Goal: Task Accomplishment & Management: Complete application form

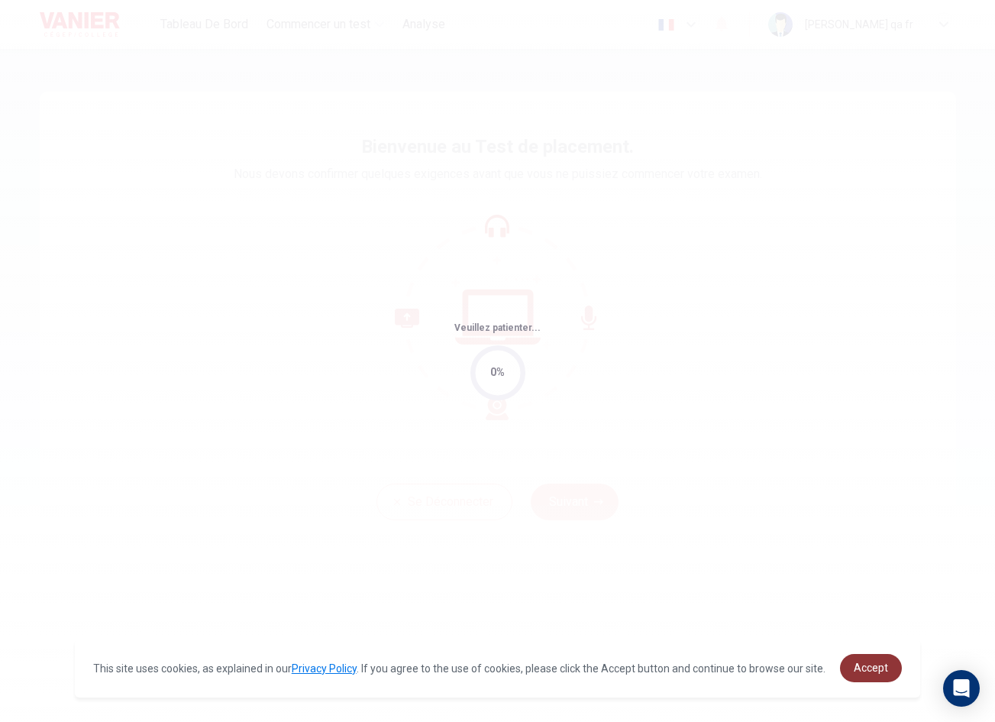
click at [856, 668] on span "Accept" at bounding box center [871, 668] width 34 height 12
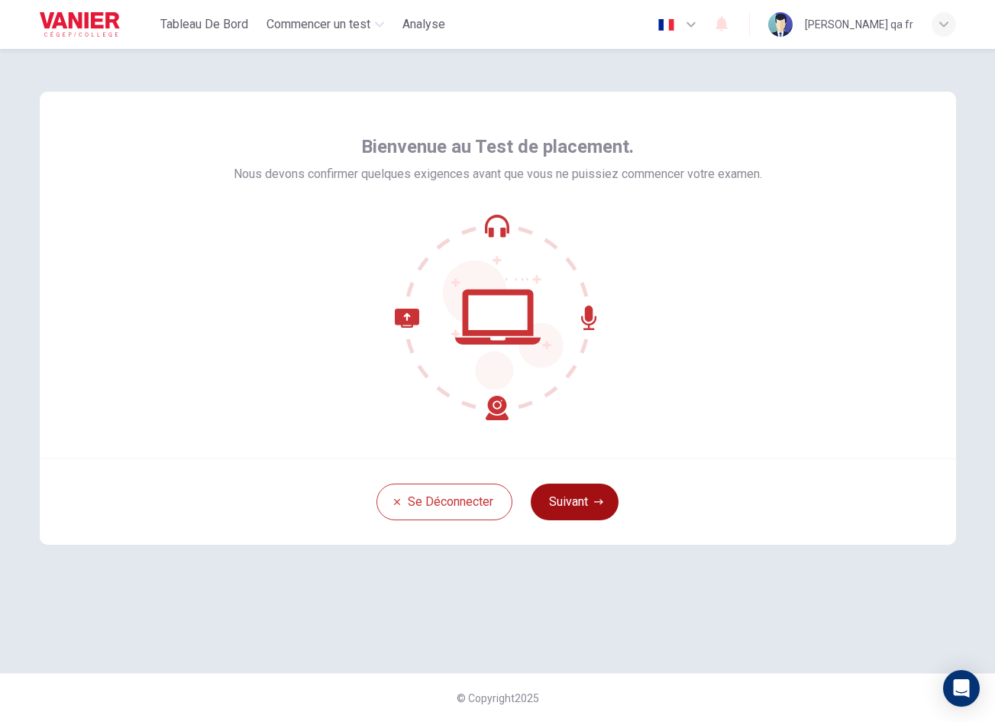
click at [565, 492] on button "Suivant" at bounding box center [575, 502] width 88 height 37
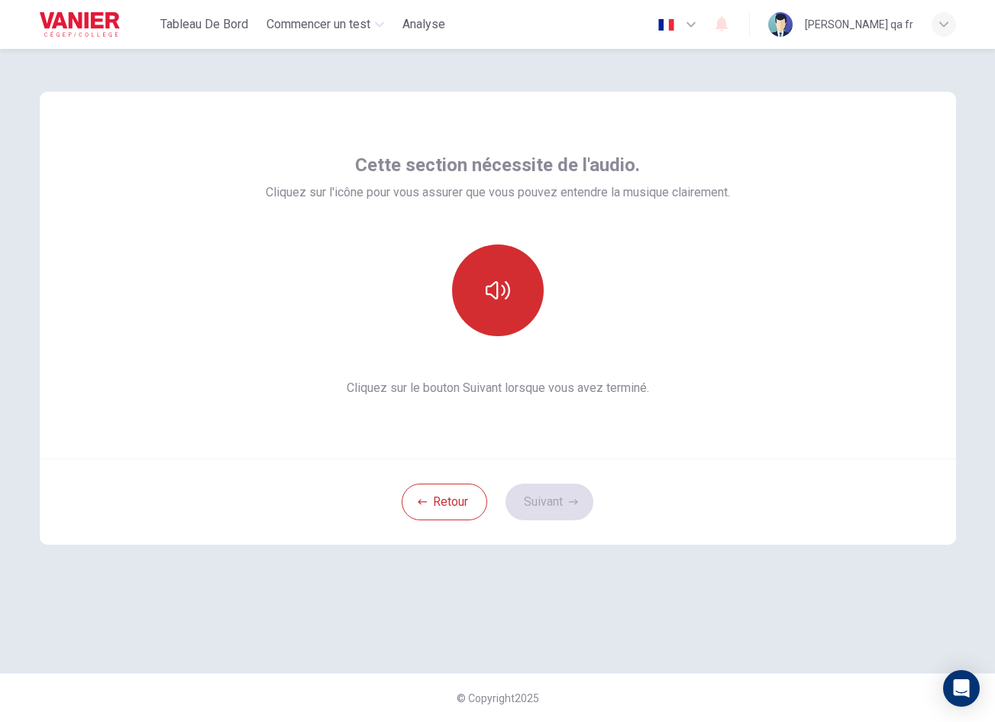
click at [523, 297] on button "button" at bounding box center [498, 290] width 92 height 92
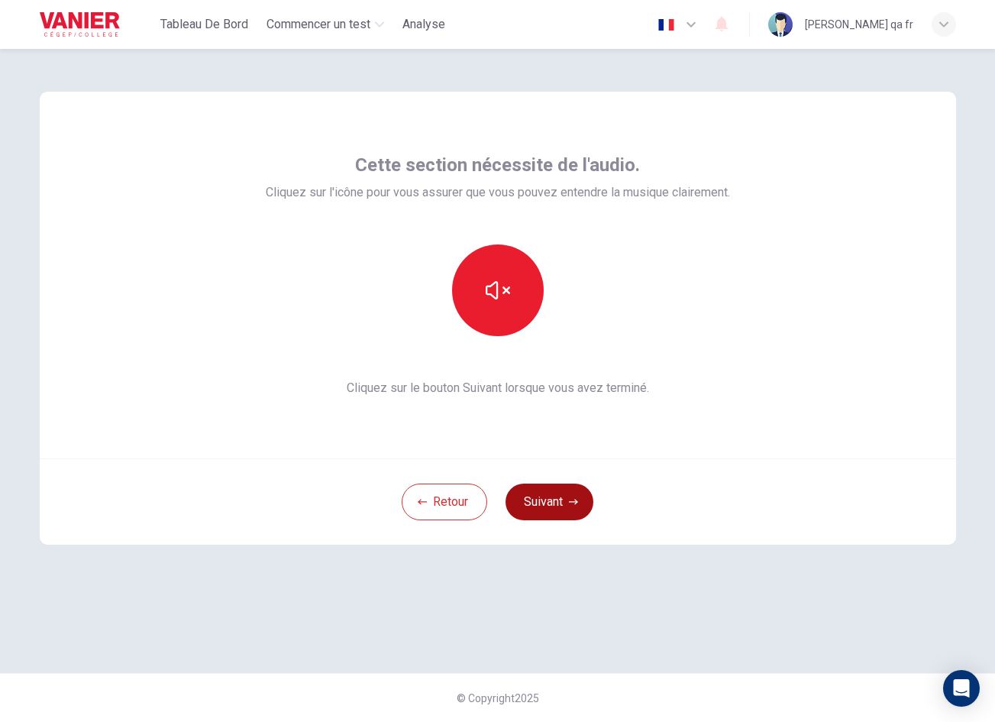
click at [556, 490] on button "Suivant" at bounding box center [550, 502] width 88 height 37
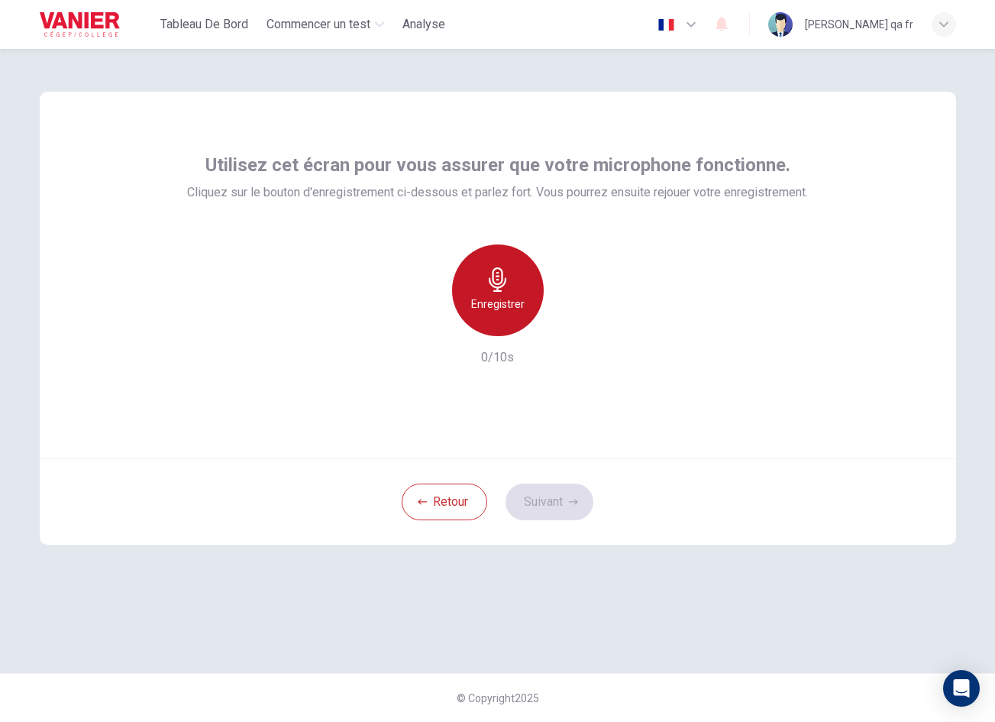
click at [514, 318] on div "Enregistrer" at bounding box center [498, 290] width 92 height 92
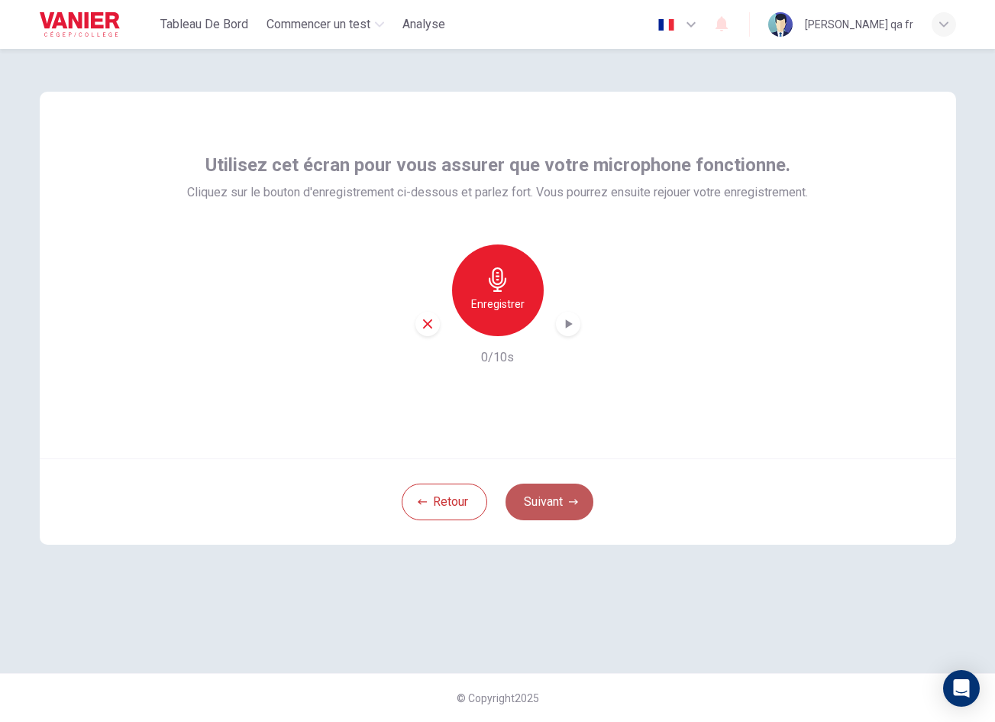
click at [563, 514] on button "Suivant" at bounding box center [550, 502] width 88 height 37
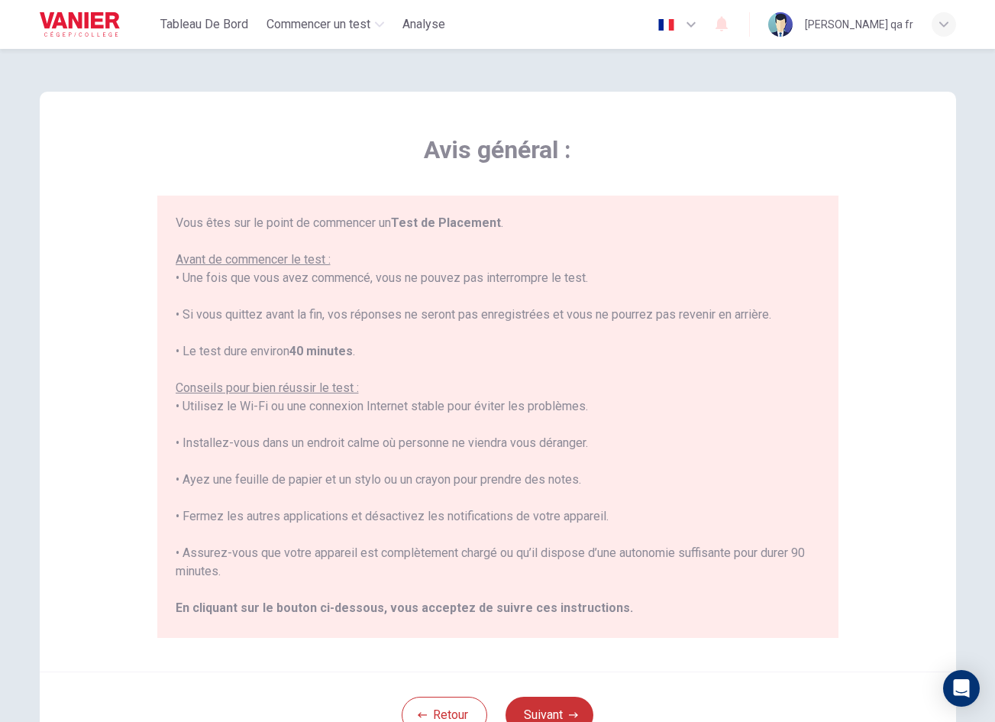
click at [559, 696] on div "Retour Suivant" at bounding box center [498, 715] width 917 height 86
click at [562, 707] on button "Suivant" at bounding box center [550, 715] width 88 height 37
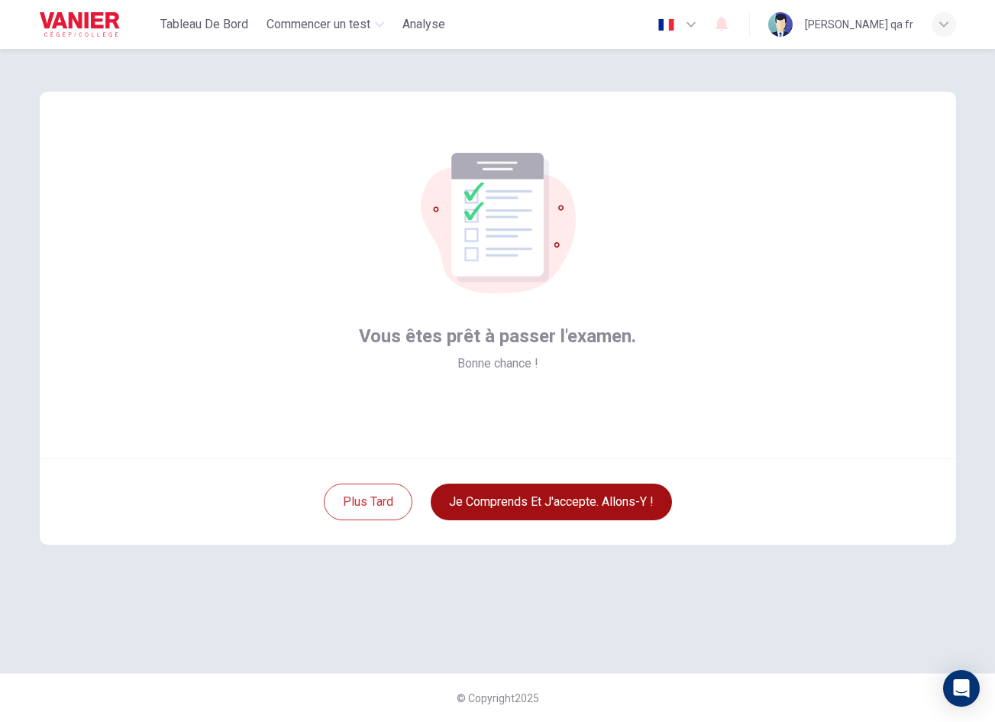
click at [588, 507] on button "Je comprends et j'accepte. Allons-y !" at bounding box center [551, 502] width 241 height 37
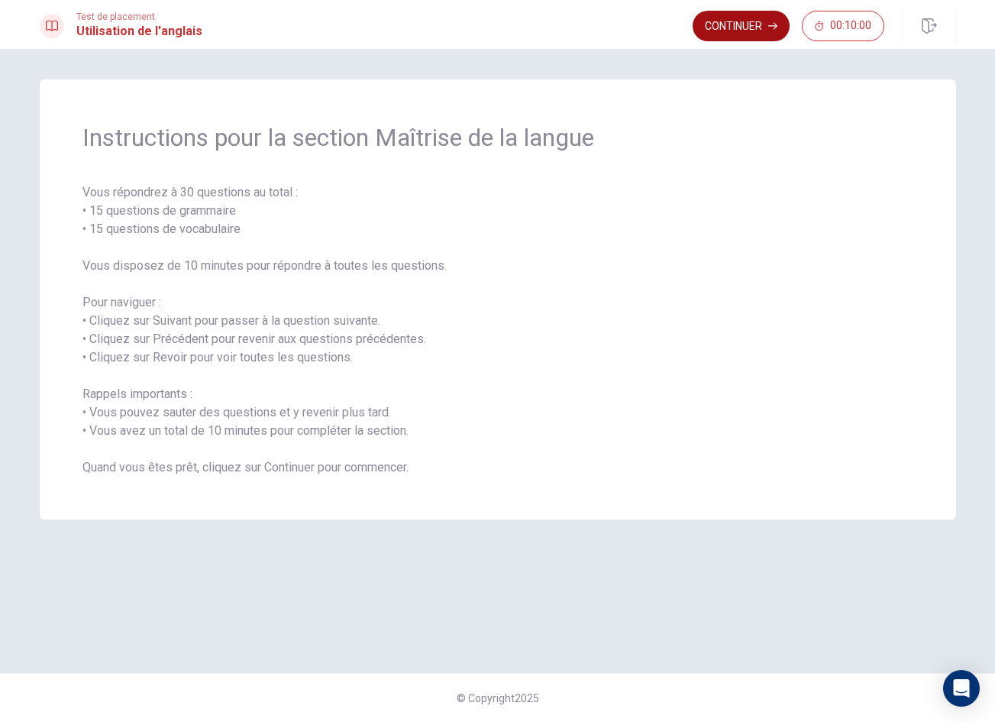
click at [707, 25] on button "Continuer" at bounding box center [741, 26] width 97 height 31
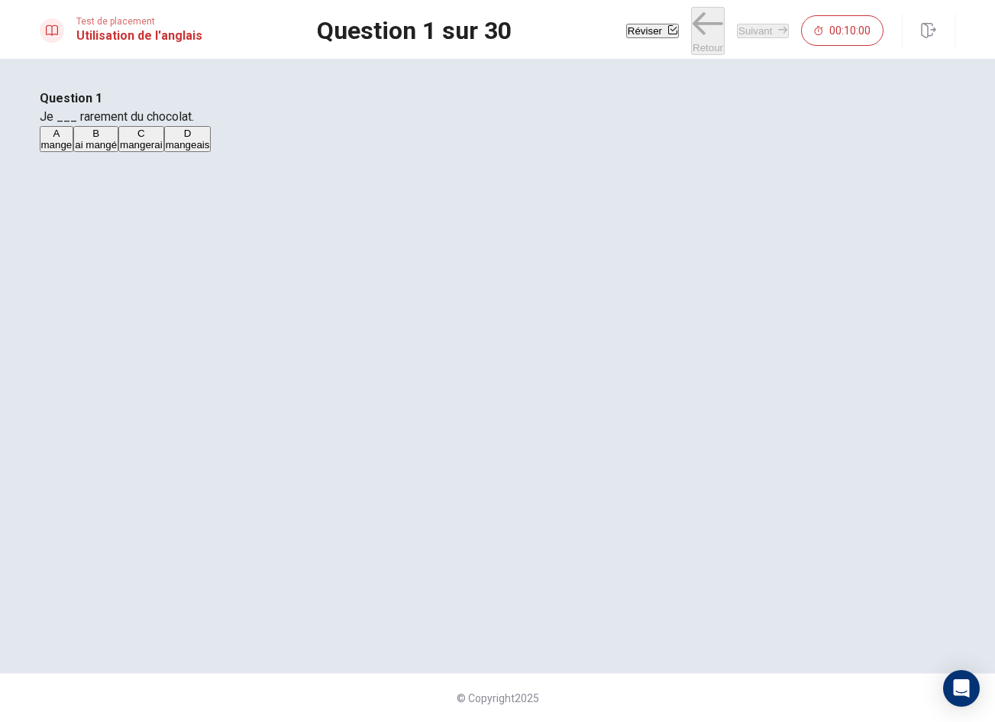
click at [118, 152] on button "B ai mangé" at bounding box center [95, 139] width 45 height 26
click at [761, 31] on button "Suivant" at bounding box center [763, 31] width 52 height 15
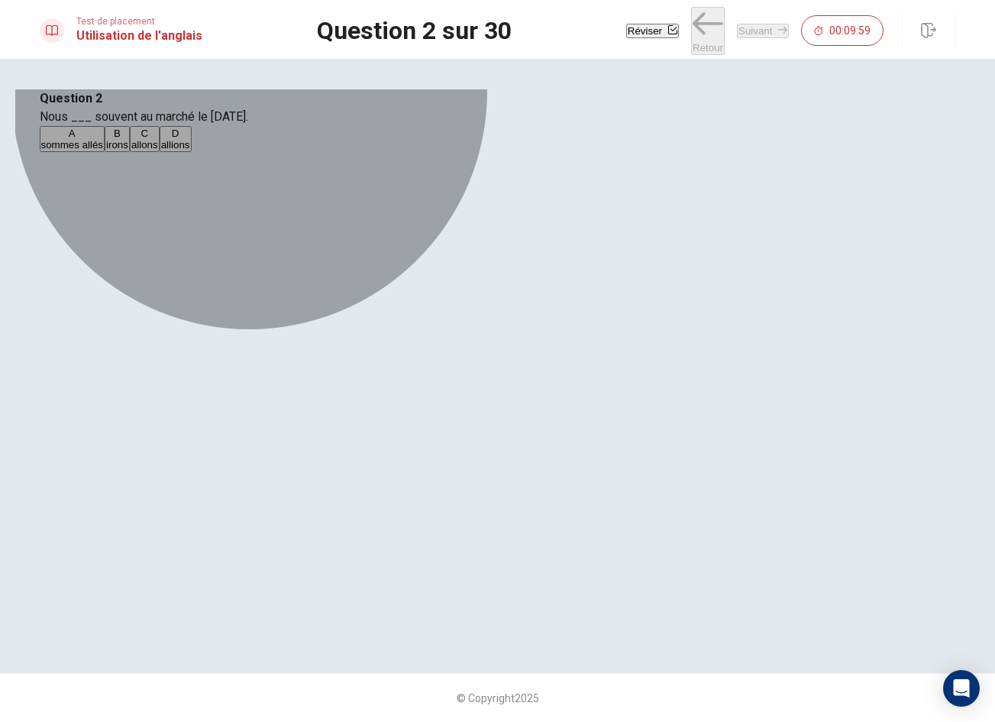
click at [105, 152] on button "A sommes allés" at bounding box center [72, 139] width 65 height 26
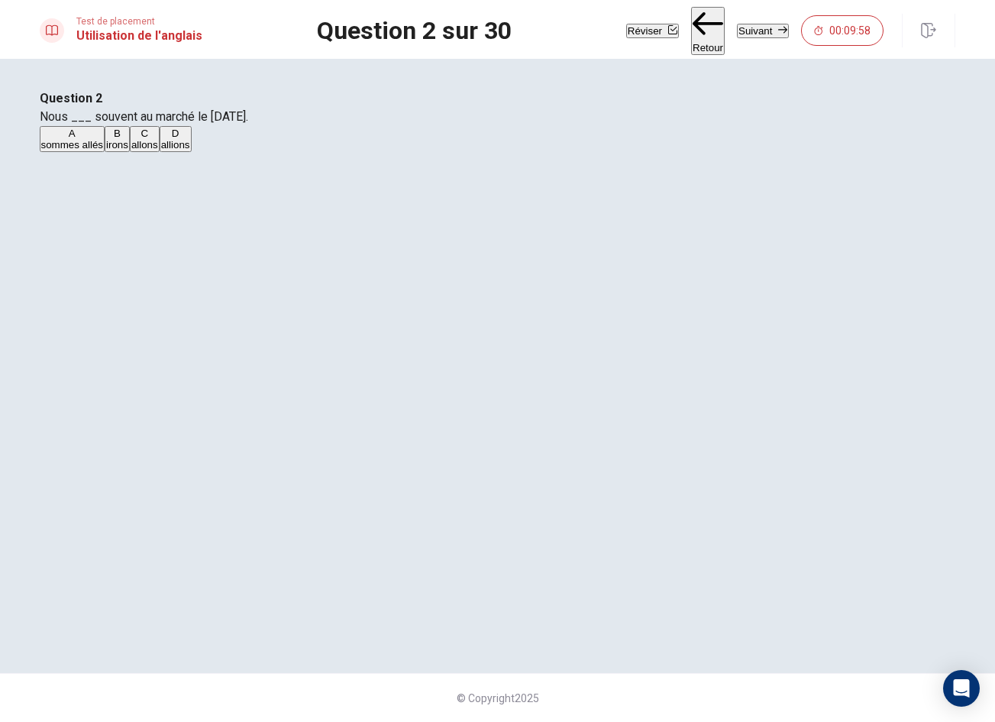
click at [779, 30] on icon "button" at bounding box center [783, 29] width 9 height 9
click at [151, 152] on button "C prends" at bounding box center [133, 139] width 34 height 26
click at [737, 27] on button "Suivant" at bounding box center [763, 31] width 52 height 15
click at [74, 152] on button "A mangé" at bounding box center [57, 139] width 34 height 26
click at [737, 33] on button "Suivant" at bounding box center [763, 31] width 52 height 15
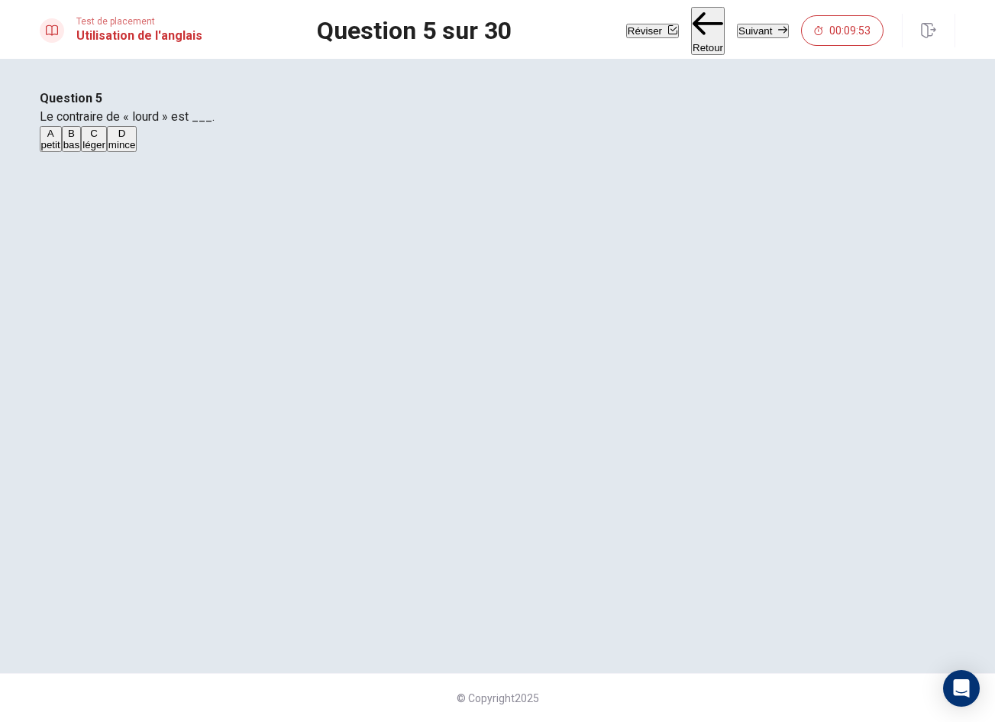
click at [82, 152] on button "B bas" at bounding box center [72, 139] width 20 height 26
click at [749, 24] on button "Suivant" at bounding box center [763, 31] width 52 height 15
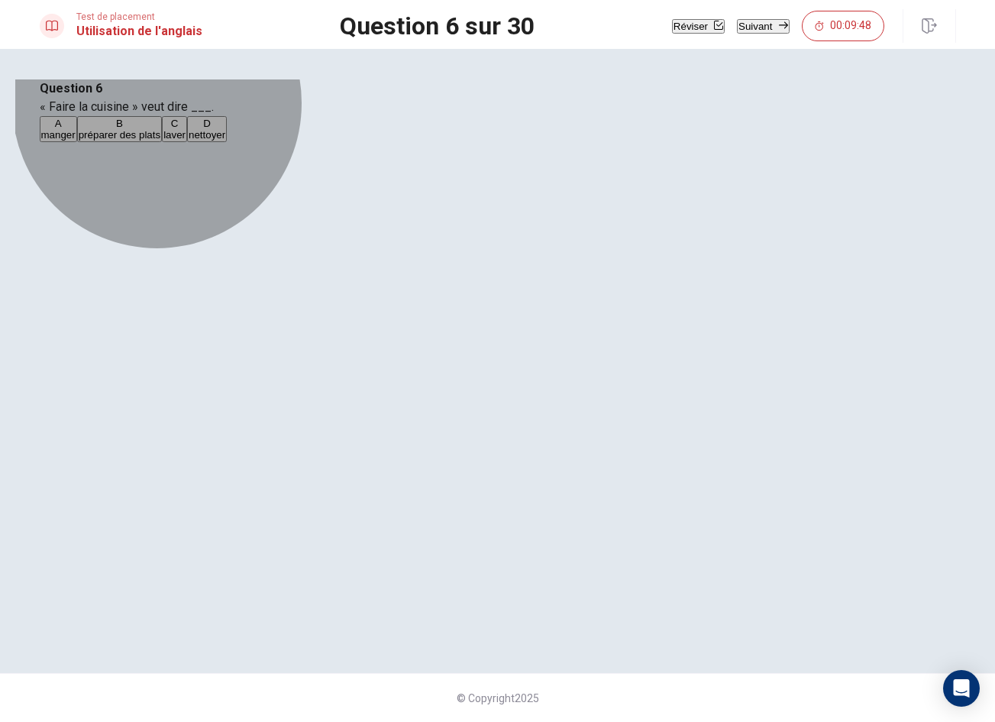
click at [77, 142] on button "A manger" at bounding box center [58, 129] width 37 height 26
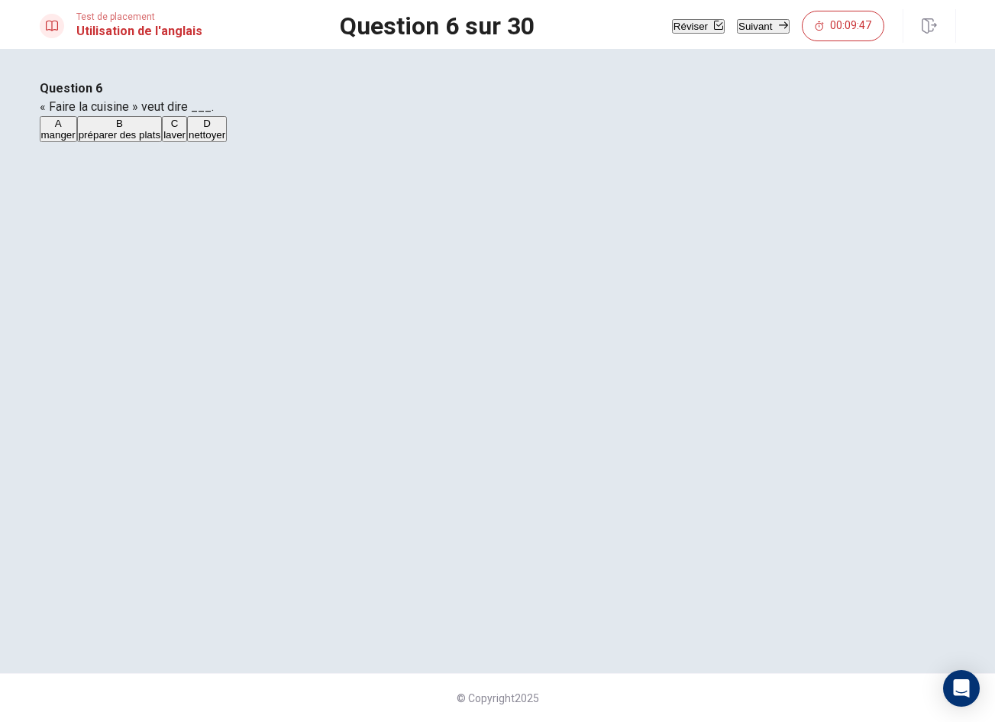
click at [767, 27] on button "Suivant" at bounding box center [763, 26] width 52 height 15
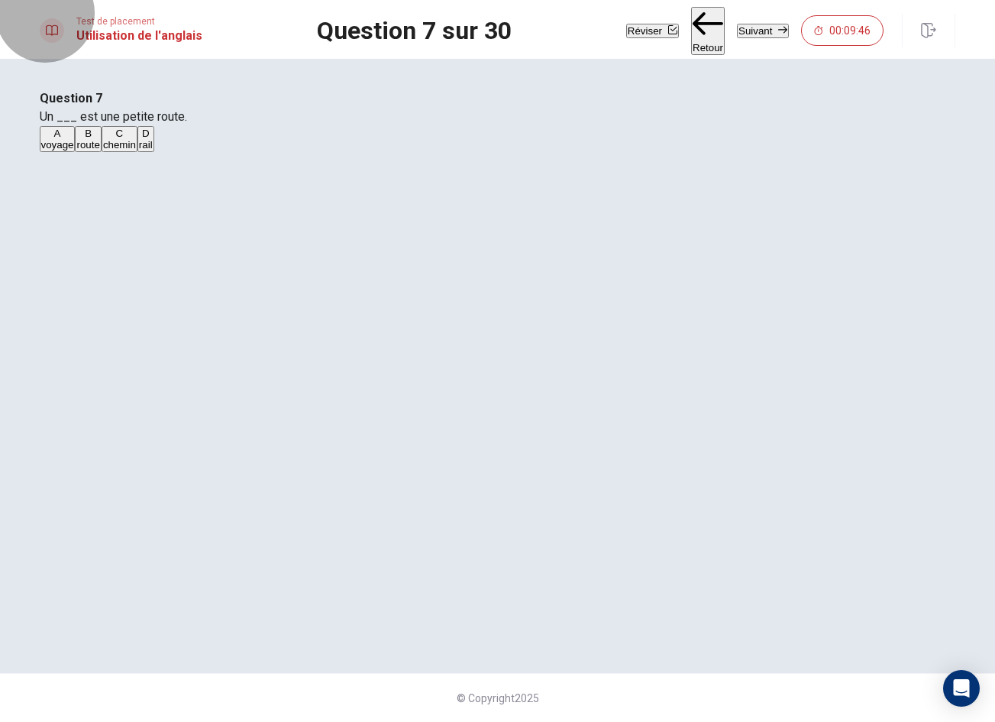
click at [752, 24] on button "Suivant" at bounding box center [763, 31] width 52 height 15
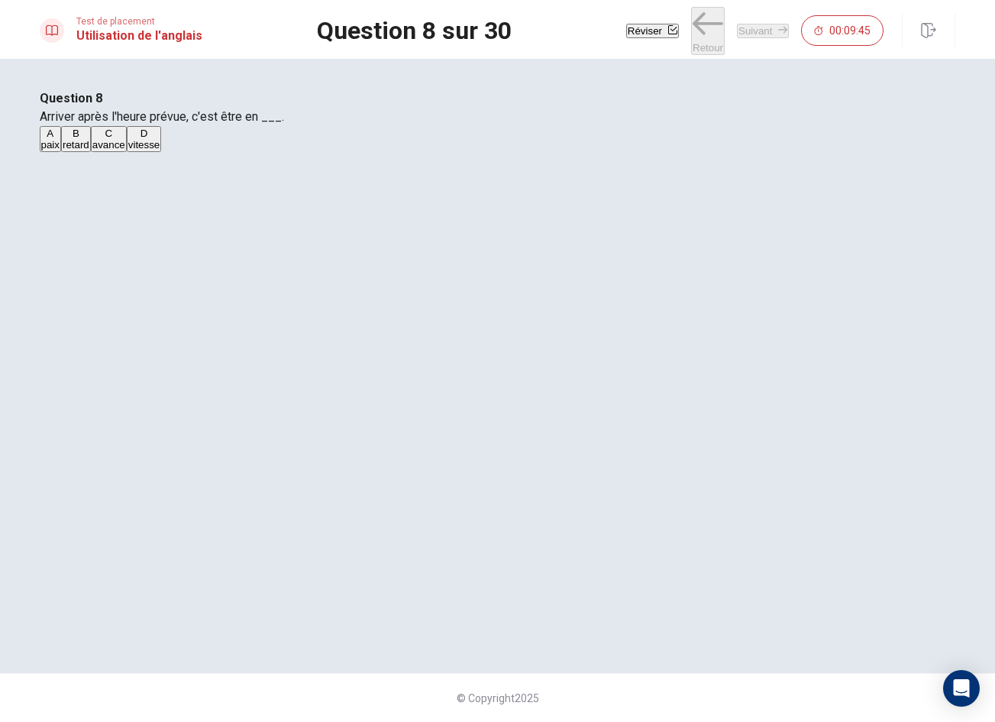
click at [91, 152] on button "B retard" at bounding box center [76, 139] width 30 height 26
click at [746, 30] on button "Suivant" at bounding box center [763, 31] width 52 height 15
click at [68, 152] on button "A menu" at bounding box center [54, 139] width 28 height 26
click at [756, 34] on button "Suivant" at bounding box center [763, 31] width 52 height 15
click at [149, 152] on button "D dois" at bounding box center [138, 139] width 21 height 26
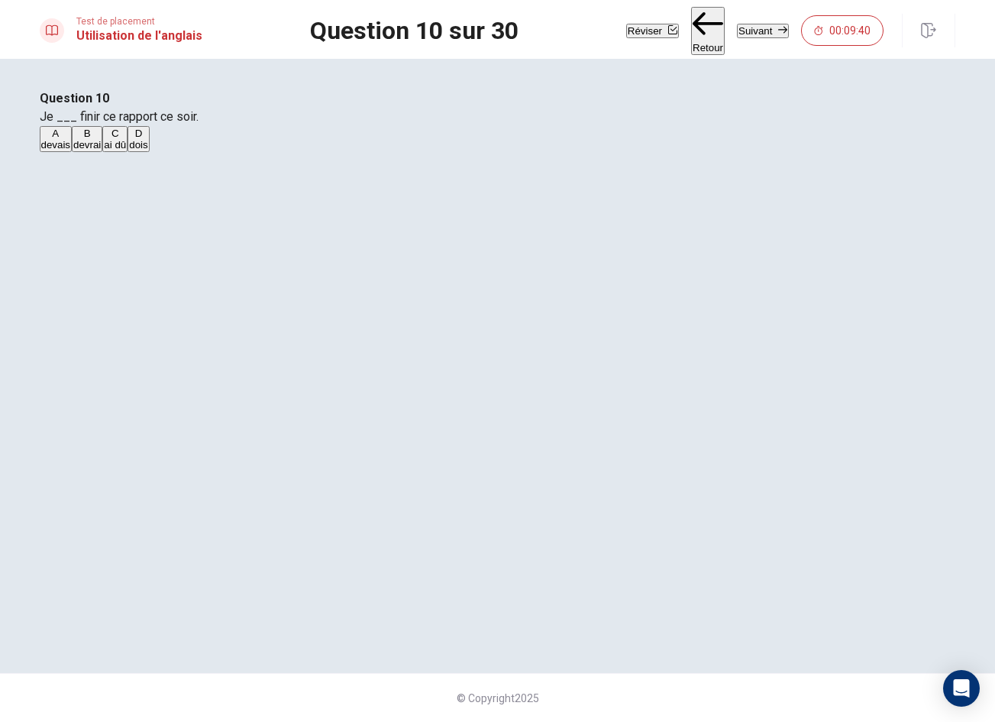
click at [759, 24] on button "Suivant" at bounding box center [763, 31] width 52 height 15
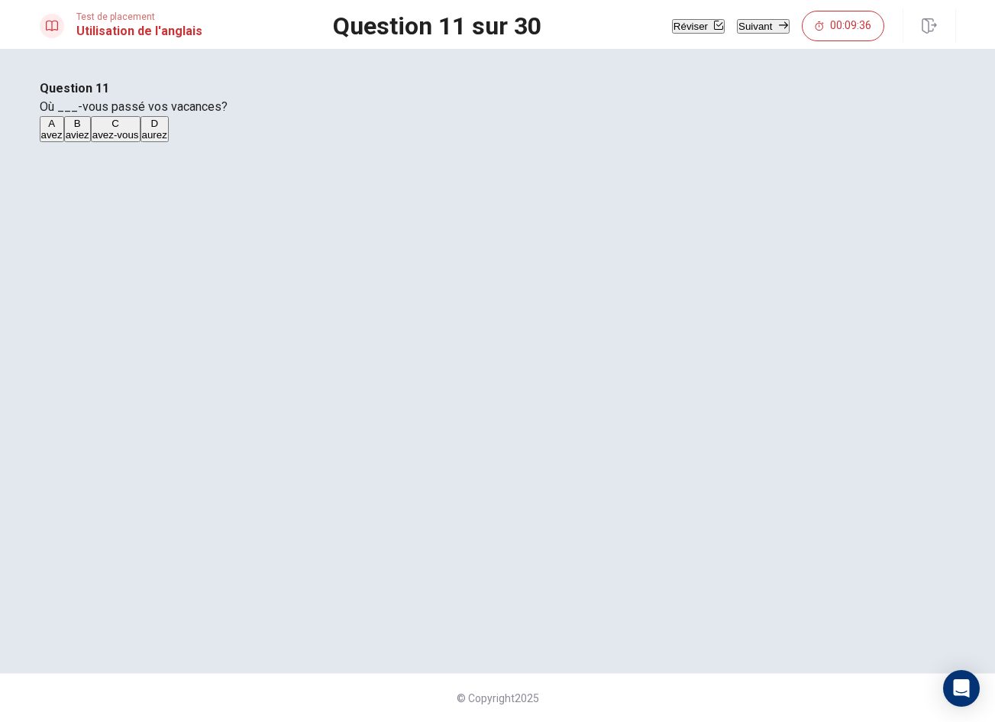
click at [91, 142] on button "B aviez" at bounding box center [77, 129] width 27 height 26
click at [749, 19] on button "Suivant" at bounding box center [763, 26] width 52 height 15
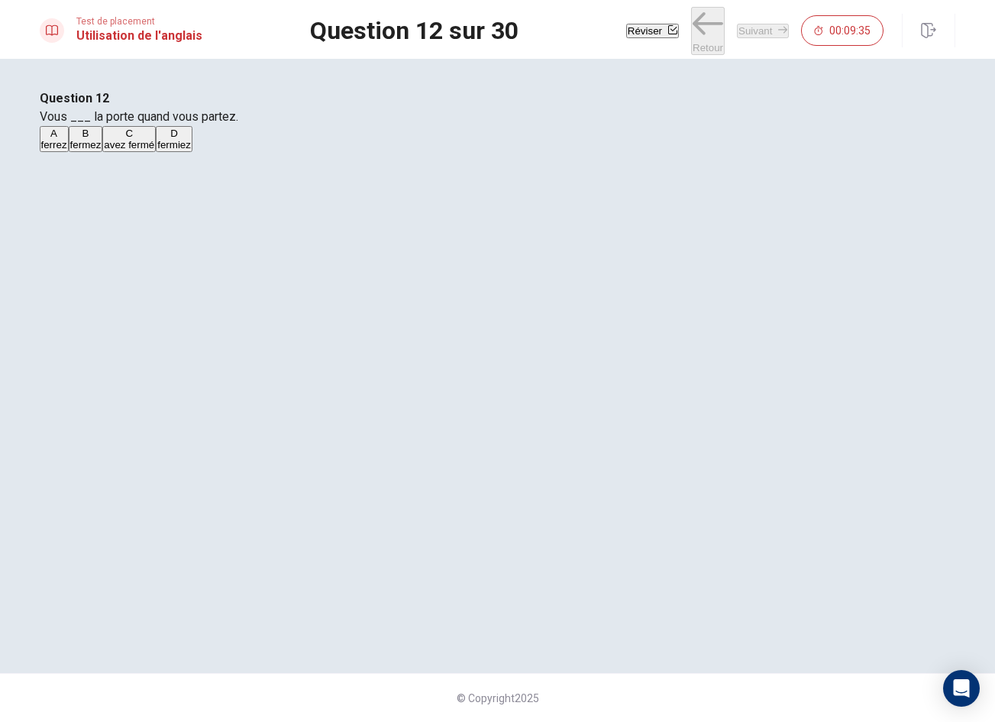
click at [69, 152] on button "A ferrez" at bounding box center [54, 139] width 29 height 26
click at [779, 26] on icon "button" at bounding box center [783, 29] width 9 height 7
click at [626, 24] on button "Réviser" at bounding box center [652, 31] width 53 height 15
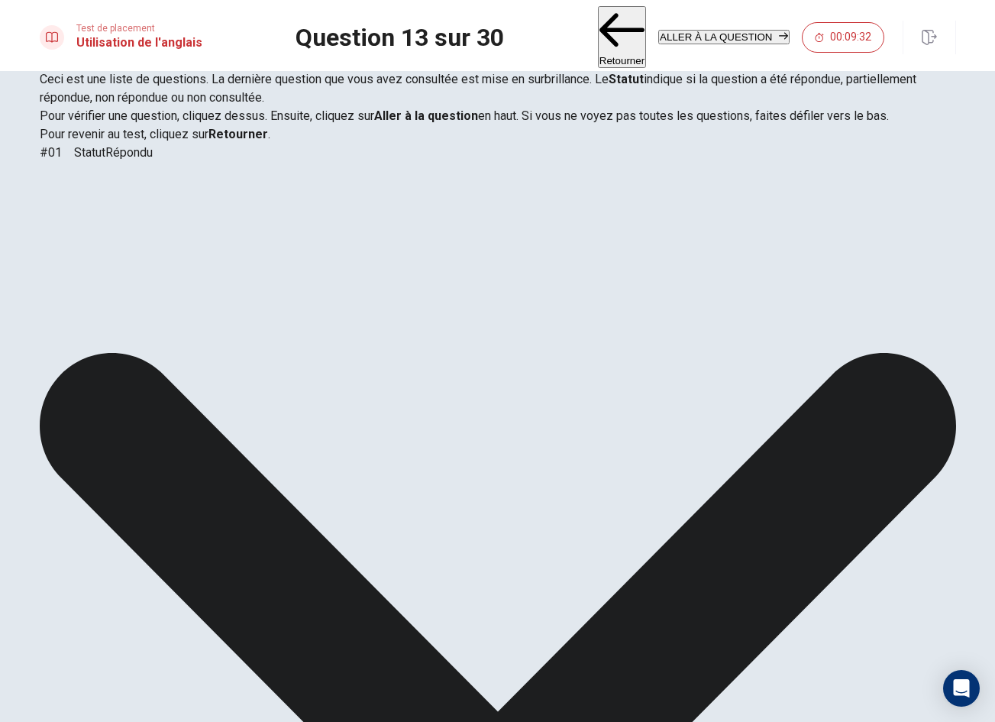
scroll to position [226, 0]
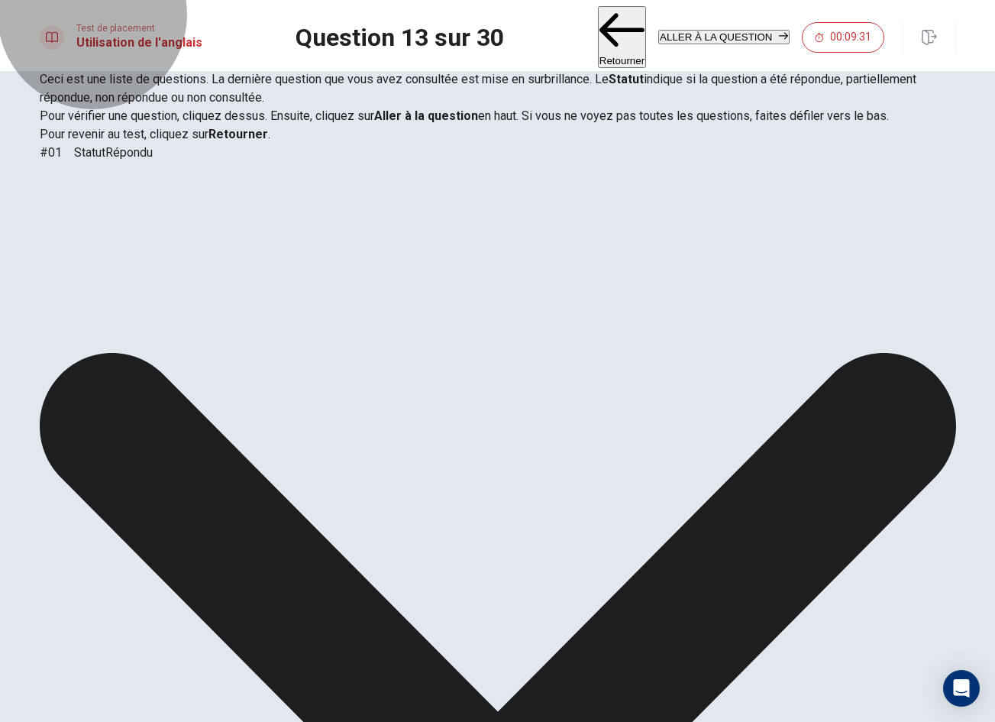
click at [733, 30] on button "ALLER À LA QUESTION" at bounding box center [724, 37] width 131 height 15
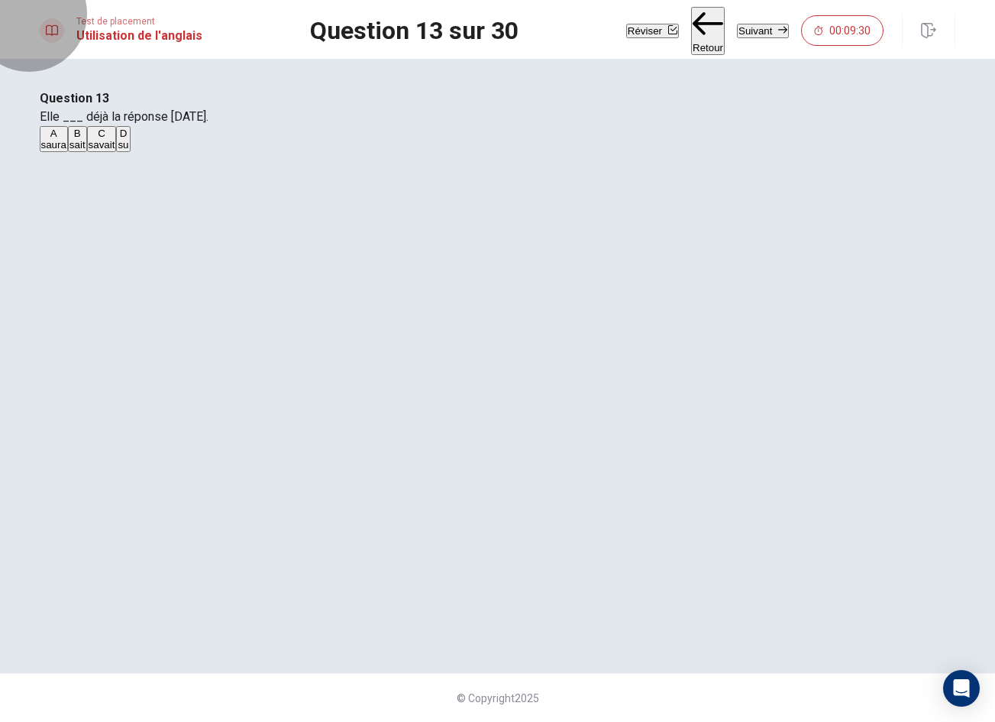
click at [737, 24] on button "Suivant" at bounding box center [763, 31] width 52 height 15
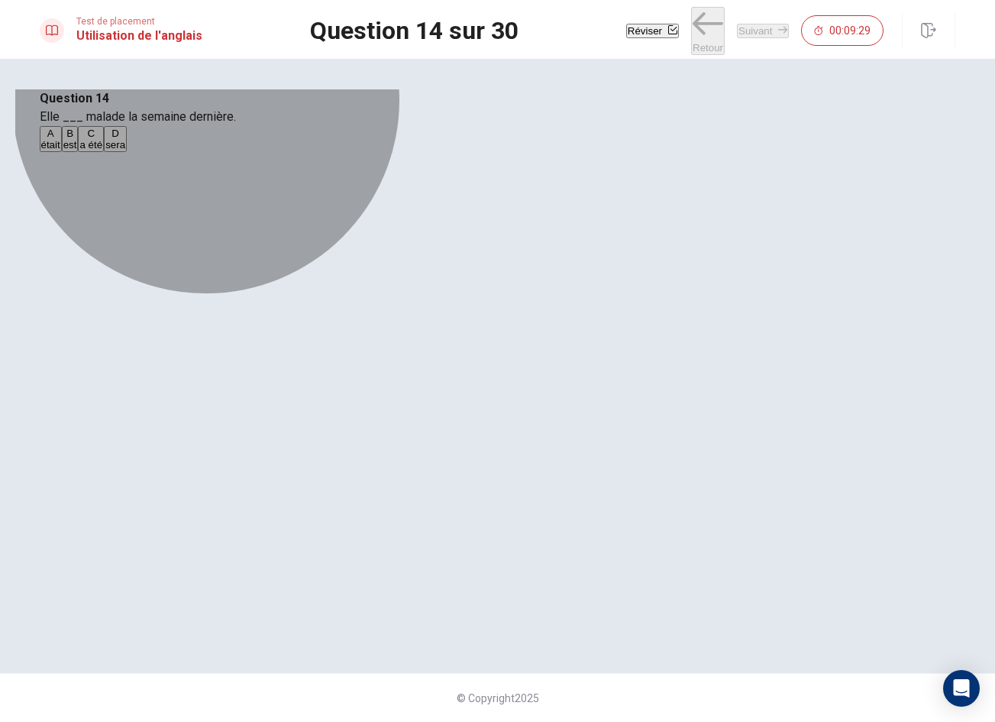
click at [62, 152] on button "A était" at bounding box center [51, 139] width 22 height 26
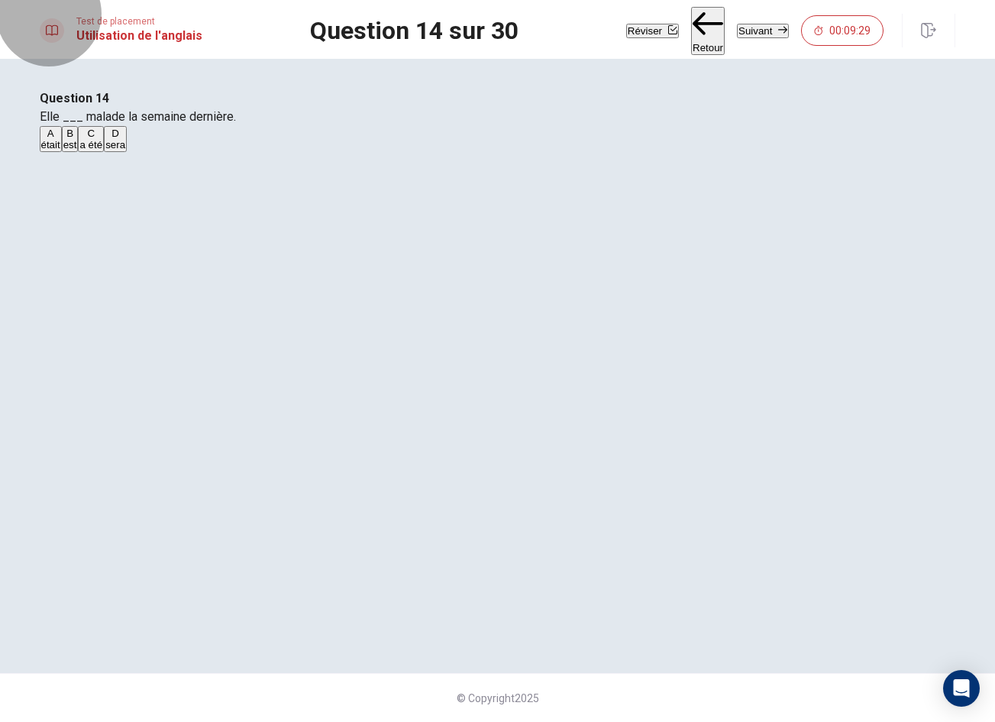
click at [756, 24] on button "Suivant" at bounding box center [763, 31] width 52 height 15
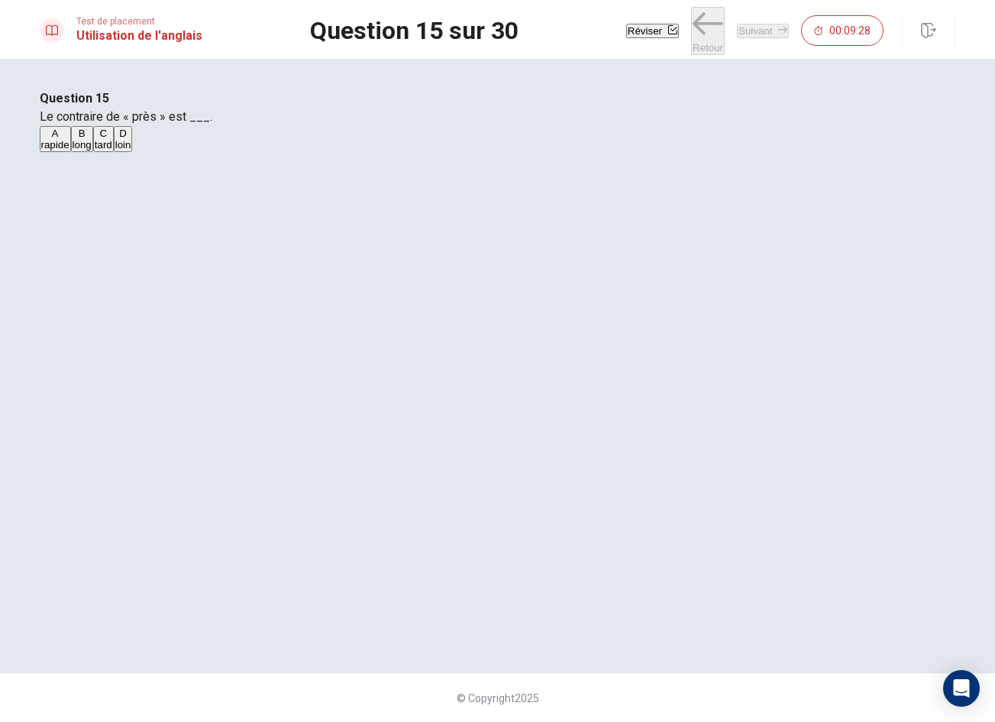
click at [93, 152] on button "B long" at bounding box center [82, 139] width 22 height 26
click at [746, 32] on button "Suivant" at bounding box center [763, 31] width 52 height 15
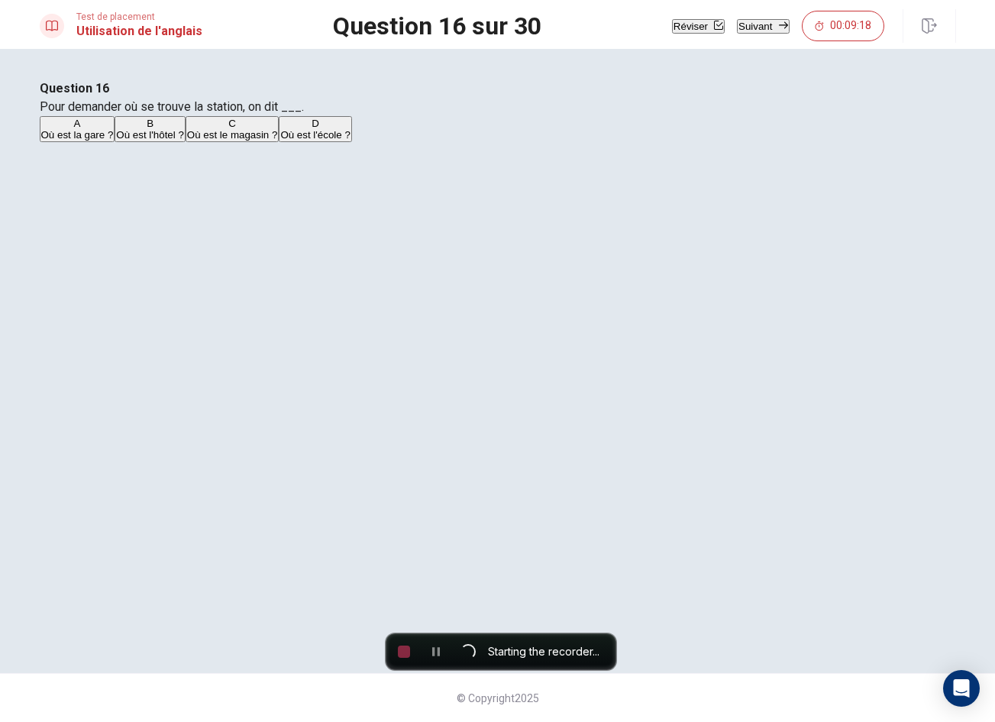
click at [351, 142] on button "D Où est l'école ?" at bounding box center [315, 129] width 73 height 26
click at [280, 142] on button "C Où est le magasin ?" at bounding box center [233, 129] width 94 height 26
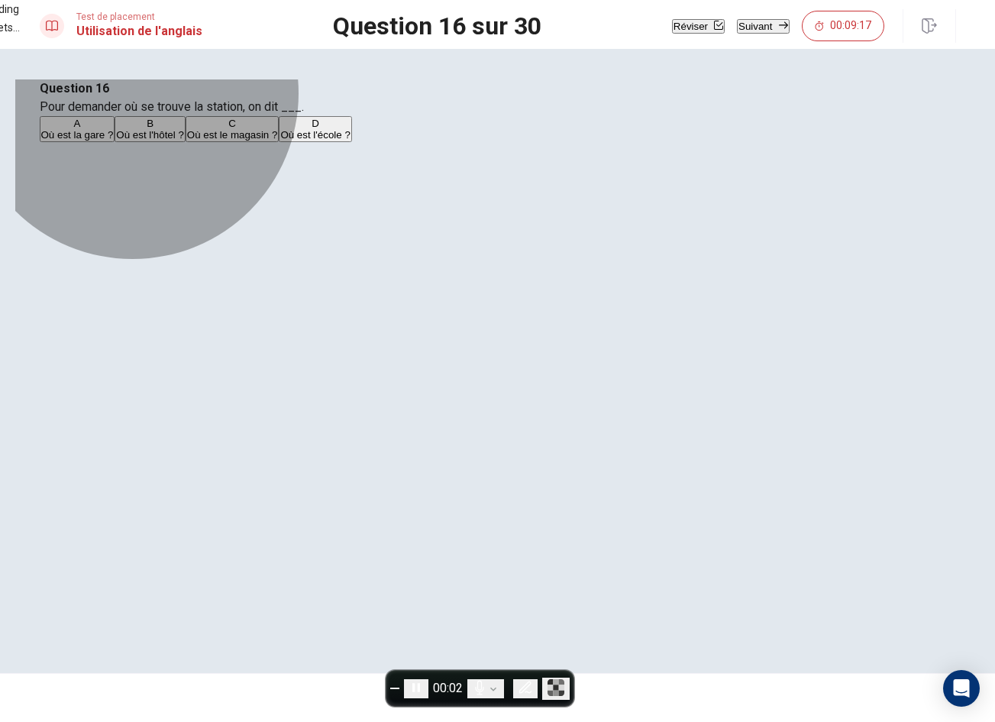
click at [278, 141] on span "Où est le magasin ?" at bounding box center [232, 134] width 91 height 11
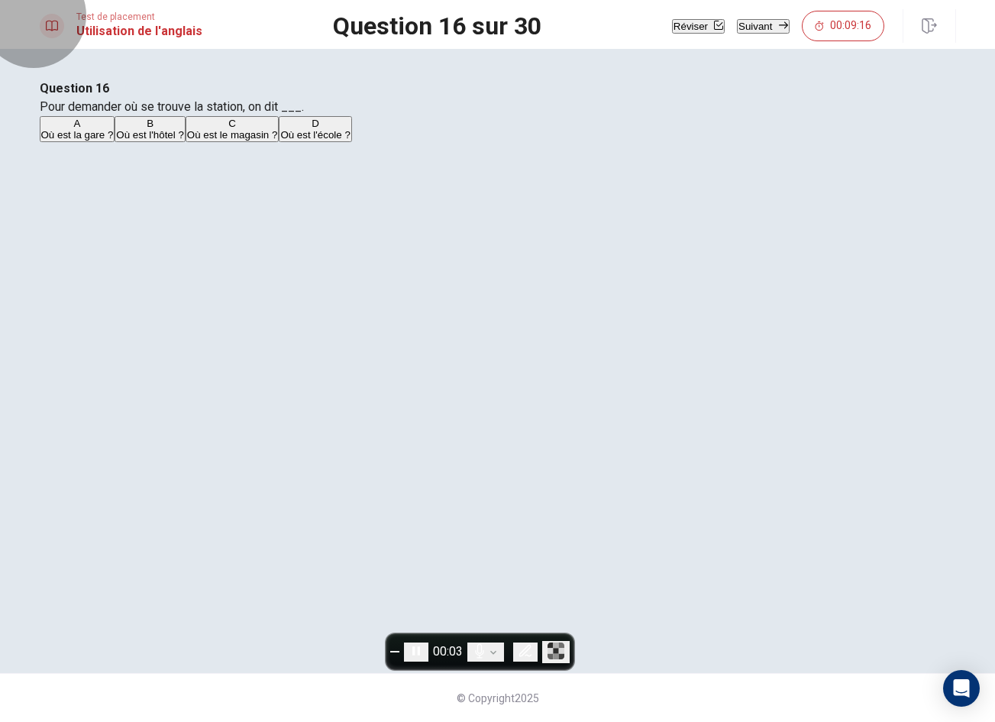
click at [740, 26] on button "Suivant" at bounding box center [763, 26] width 52 height 15
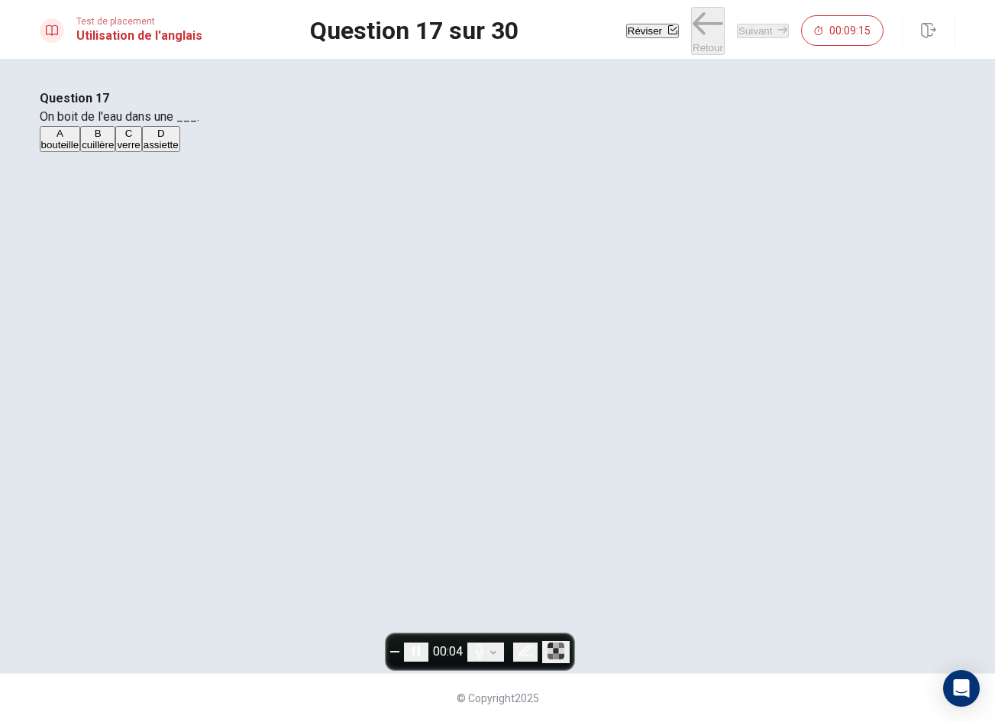
drag, startPoint x: 464, startPoint y: 237, endPoint x: 669, endPoint y: 154, distance: 221.7
click at [81, 152] on button "A bouteille" at bounding box center [60, 139] width 41 height 26
click at [745, 34] on button "Suivant" at bounding box center [763, 31] width 52 height 15
click at [103, 152] on button "B marché" at bounding box center [84, 139] width 37 height 26
click at [741, 28] on button "Suivant" at bounding box center [763, 31] width 52 height 15
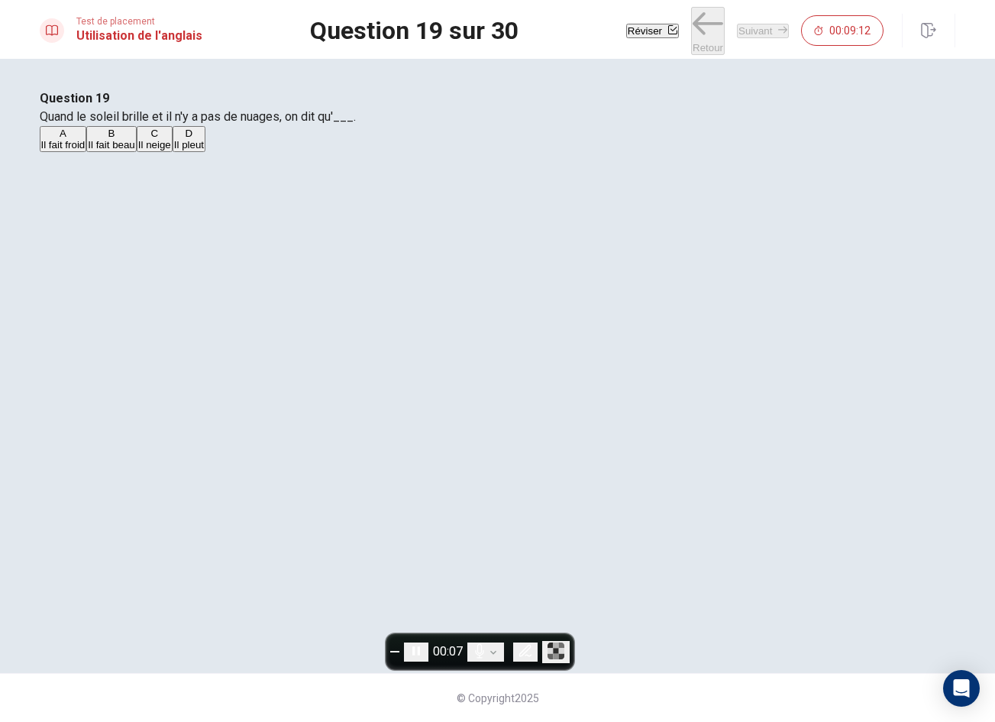
click at [87, 152] on button "A Il fait froid" at bounding box center [63, 139] width 47 height 26
click at [738, 24] on button "Suivant" at bounding box center [763, 31] width 52 height 15
click at [749, 25] on button "Suivant" at bounding box center [763, 31] width 52 height 15
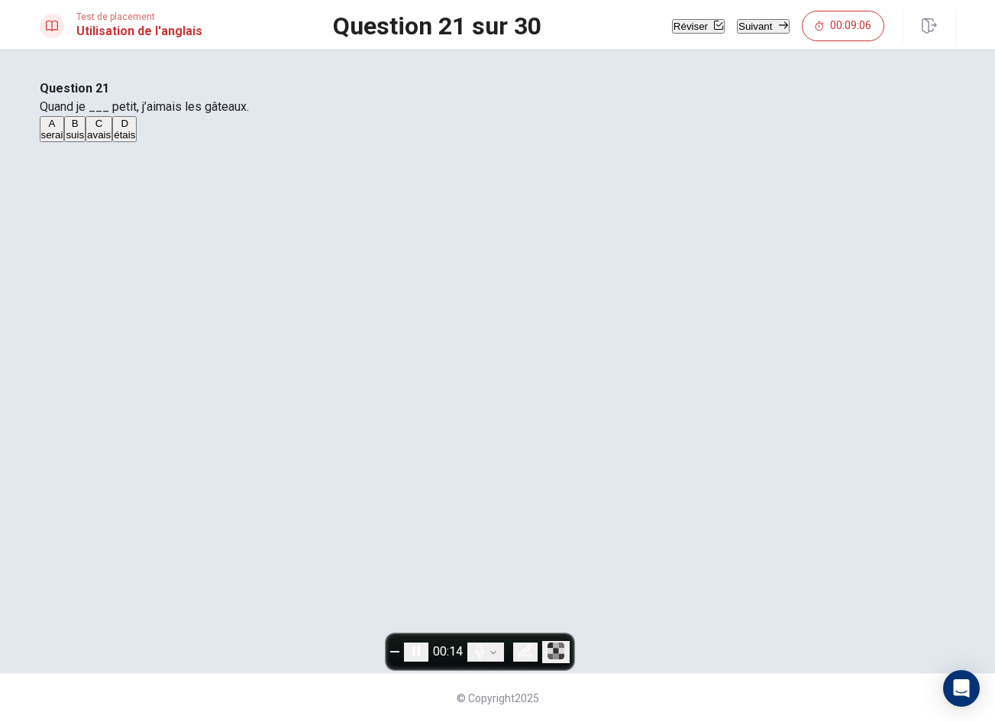
click at [65, 142] on button "A serai" at bounding box center [52, 129] width 25 height 26
click at [767, 20] on button "Suivant" at bounding box center [763, 26] width 52 height 15
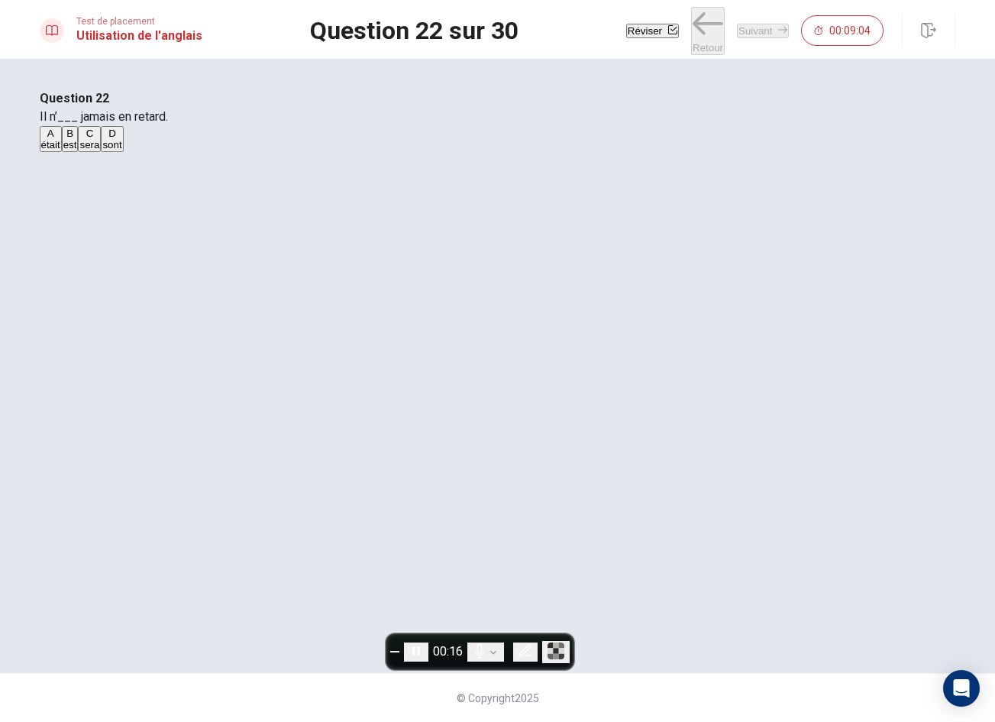
click at [101, 152] on button "C sera" at bounding box center [89, 139] width 23 height 26
click at [737, 32] on button "Suivant" at bounding box center [763, 31] width 52 height 15
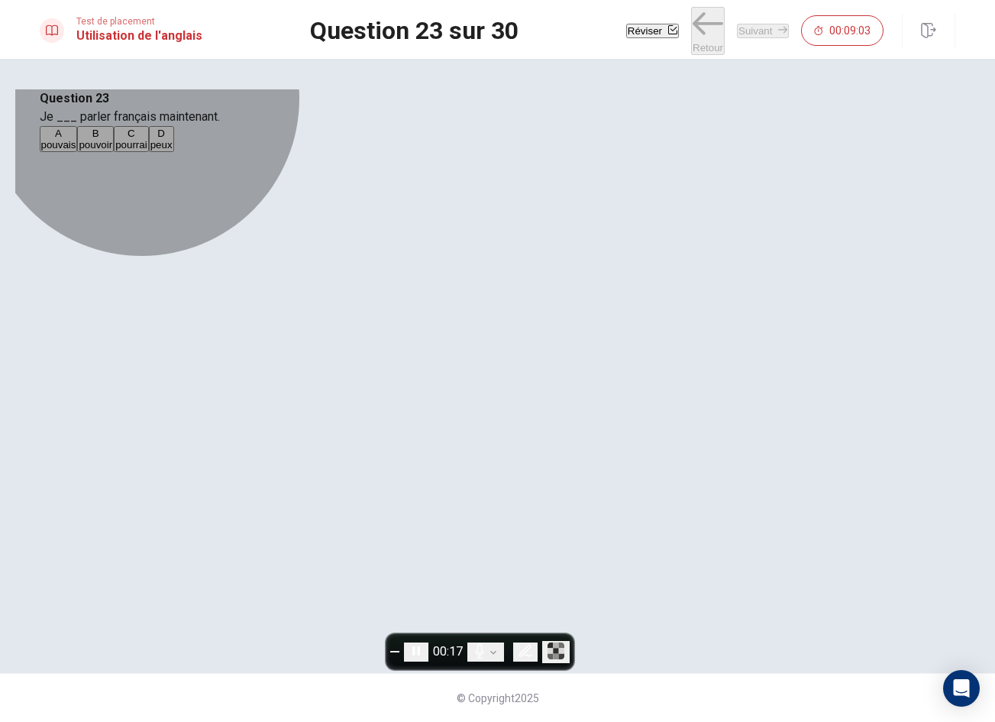
click at [114, 152] on button "B pouvoir" at bounding box center [95, 139] width 37 height 26
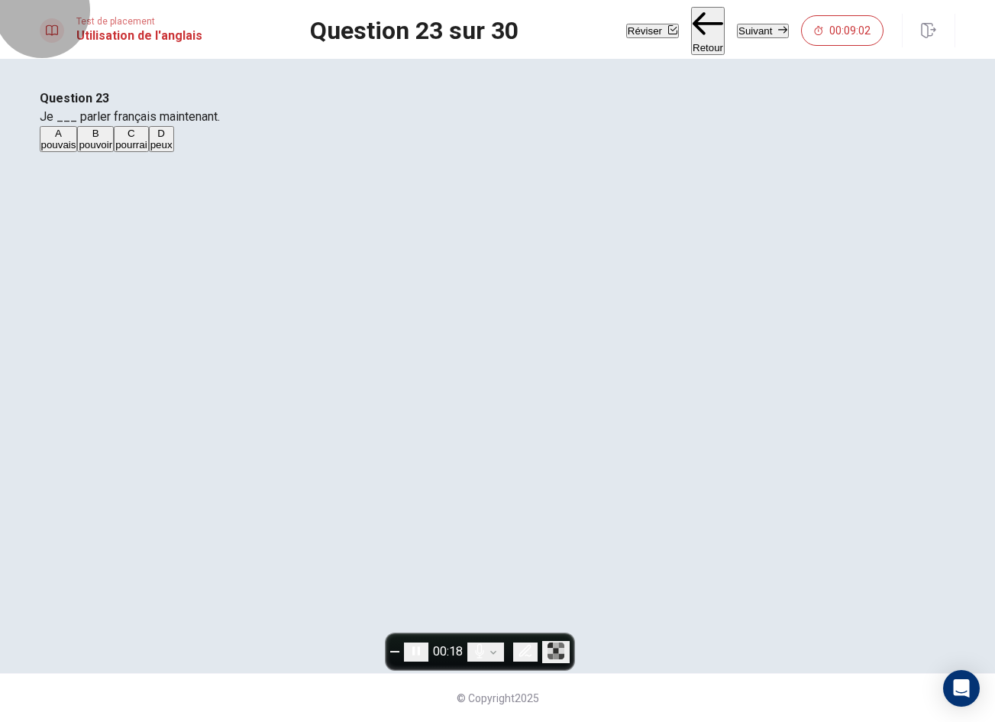
click at [749, 24] on button "Suivant" at bounding box center [763, 31] width 52 height 15
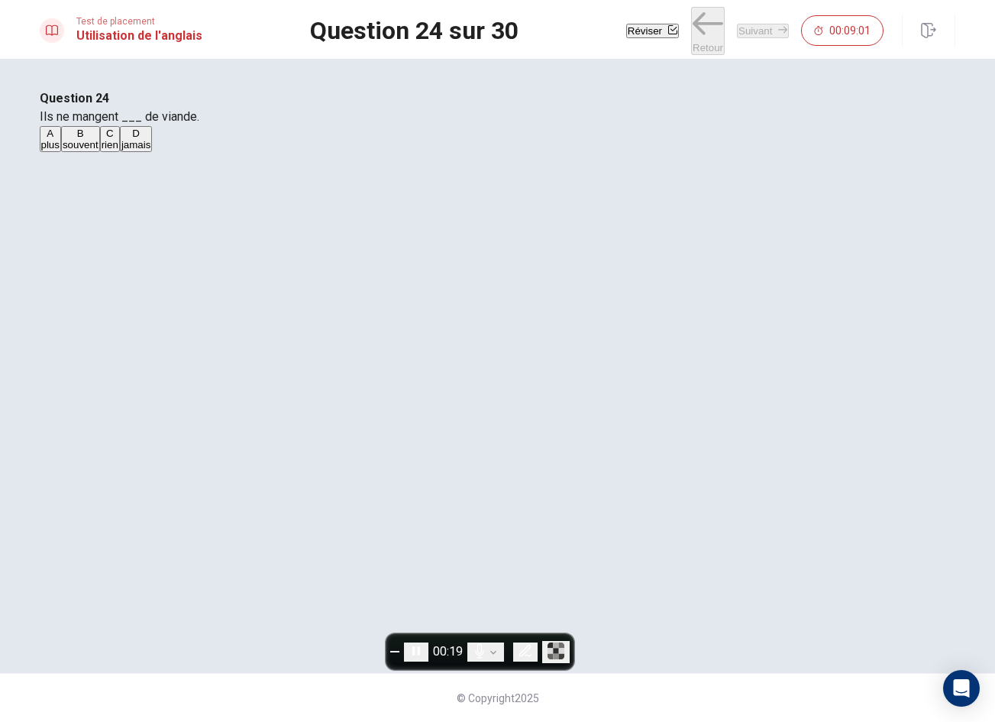
click at [61, 152] on button "A plus" at bounding box center [50, 139] width 21 height 26
click at [741, 29] on button "Suivant" at bounding box center [763, 31] width 52 height 15
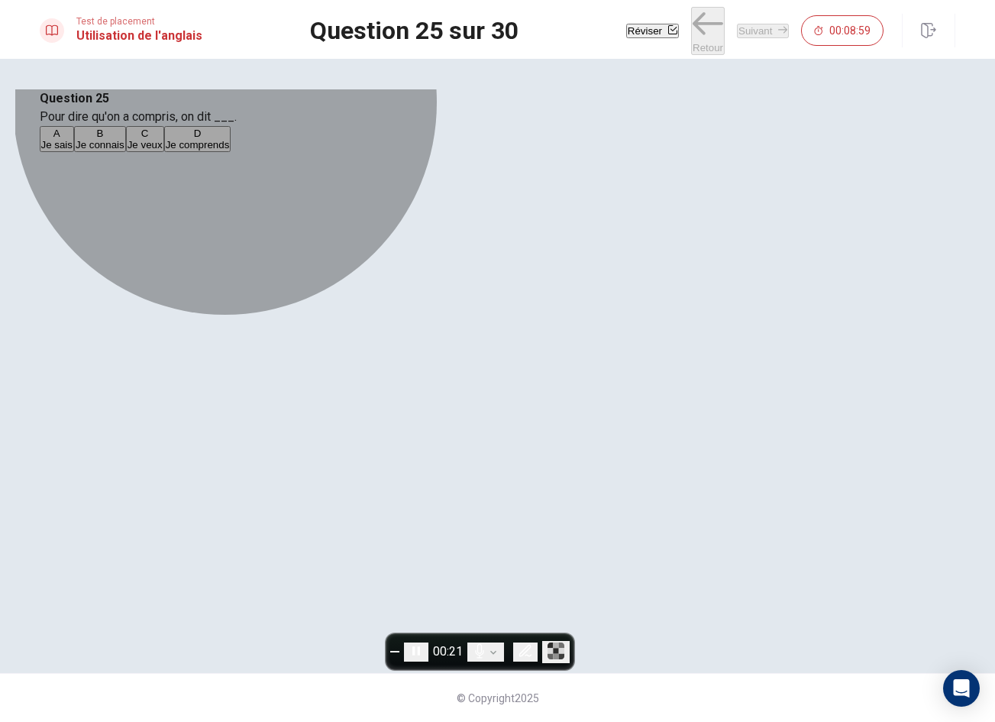
click at [74, 152] on button "A Je sais" at bounding box center [57, 139] width 34 height 26
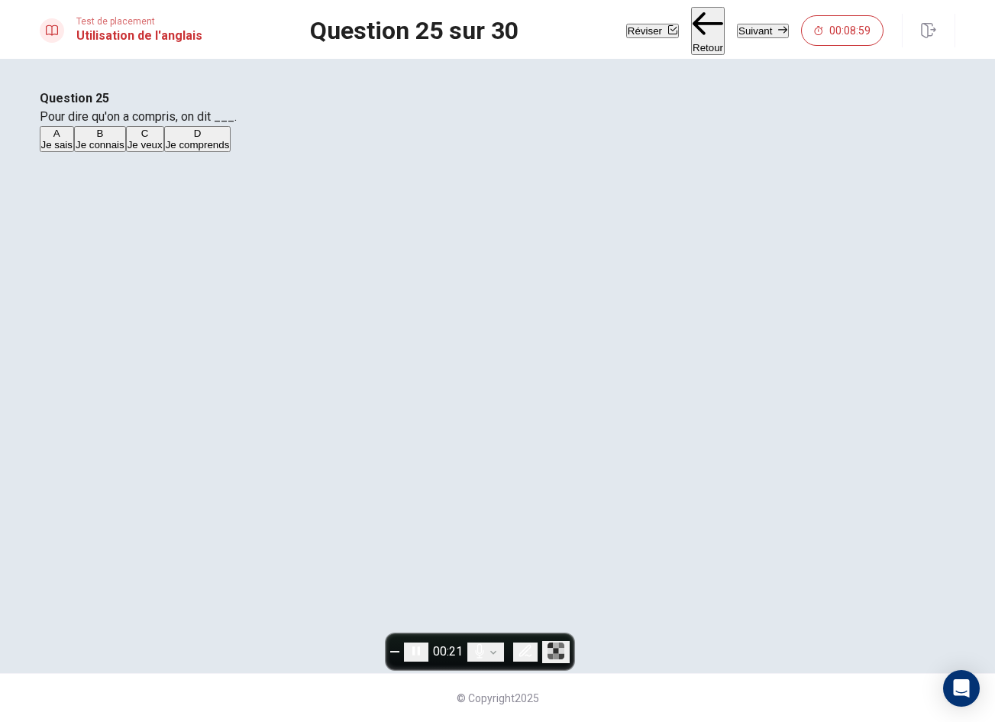
click at [762, 34] on button "Suivant" at bounding box center [763, 31] width 52 height 15
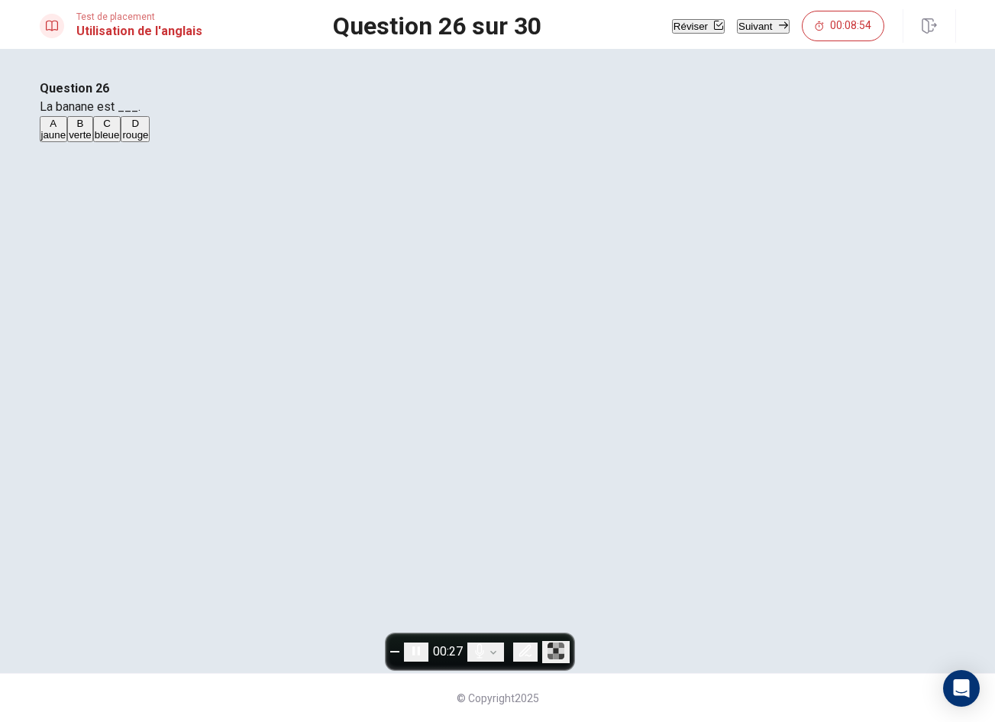
click at [93, 142] on button "B verte" at bounding box center [80, 129] width 26 height 26
click at [737, 19] on button "Suivant" at bounding box center [763, 26] width 52 height 15
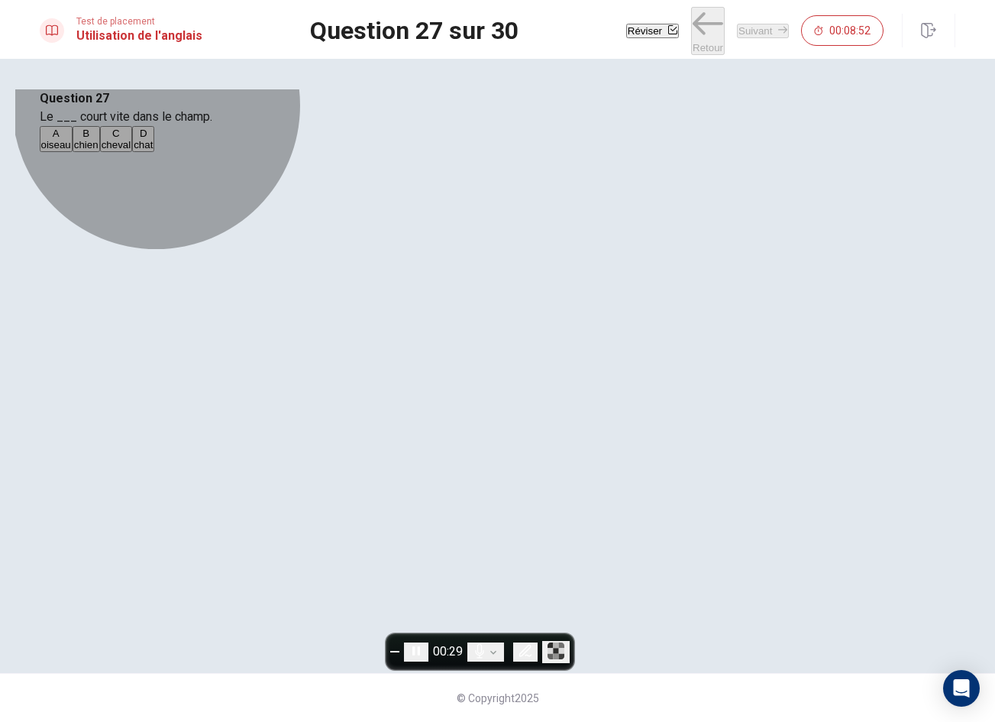
click at [73, 152] on button "A oiseau" at bounding box center [56, 139] width 33 height 26
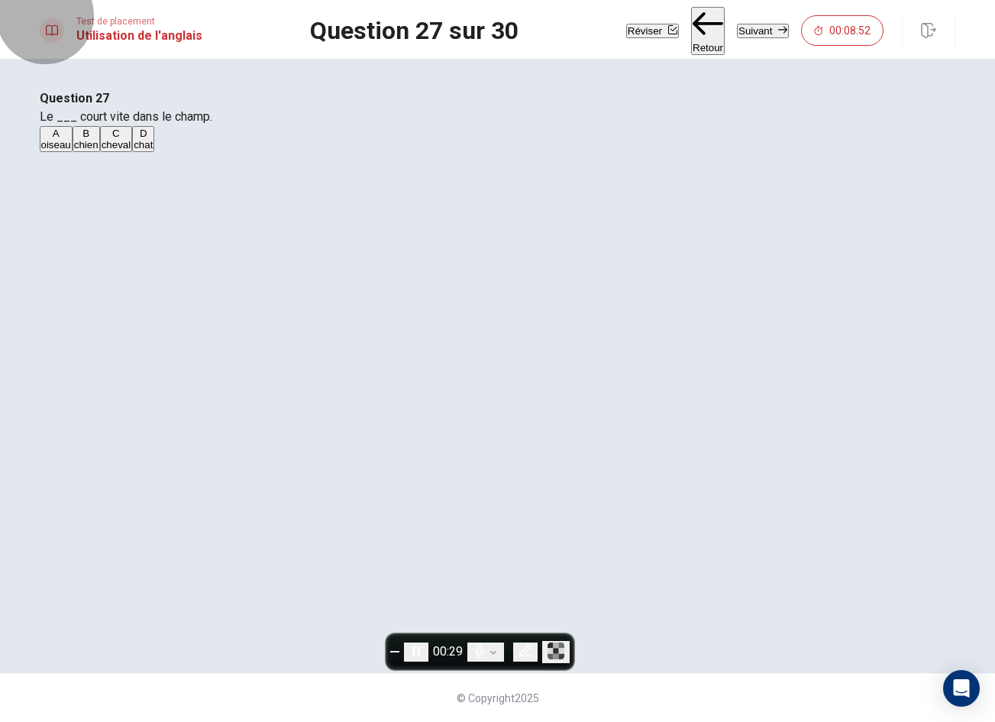
click at [752, 26] on button "Suivant" at bounding box center [763, 31] width 52 height 15
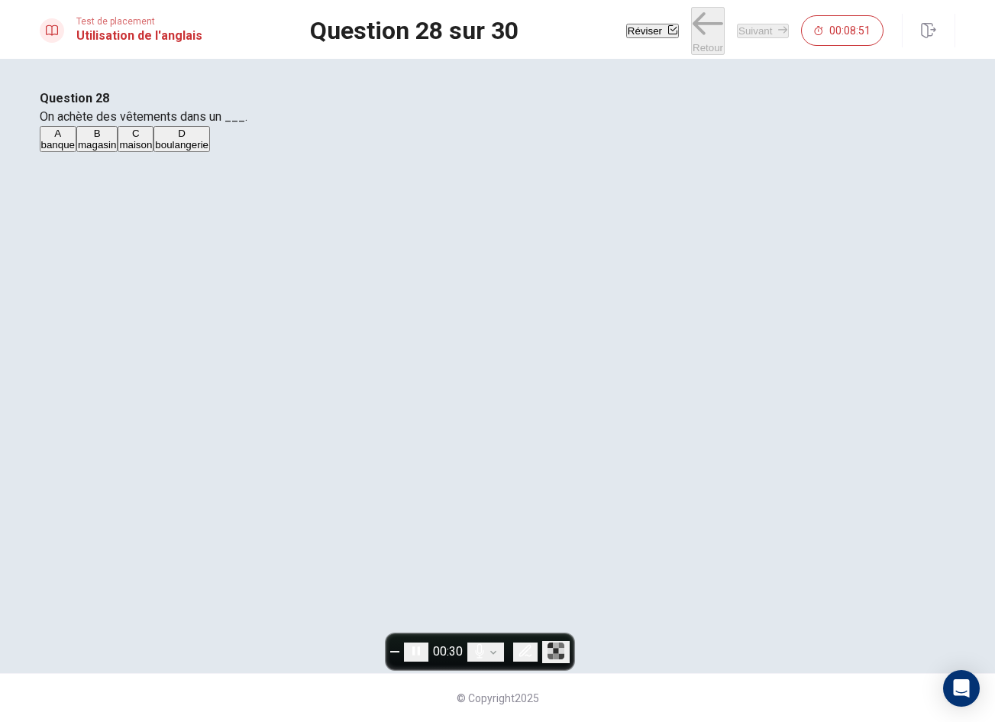
click at [76, 152] on button "A banque" at bounding box center [58, 139] width 37 height 26
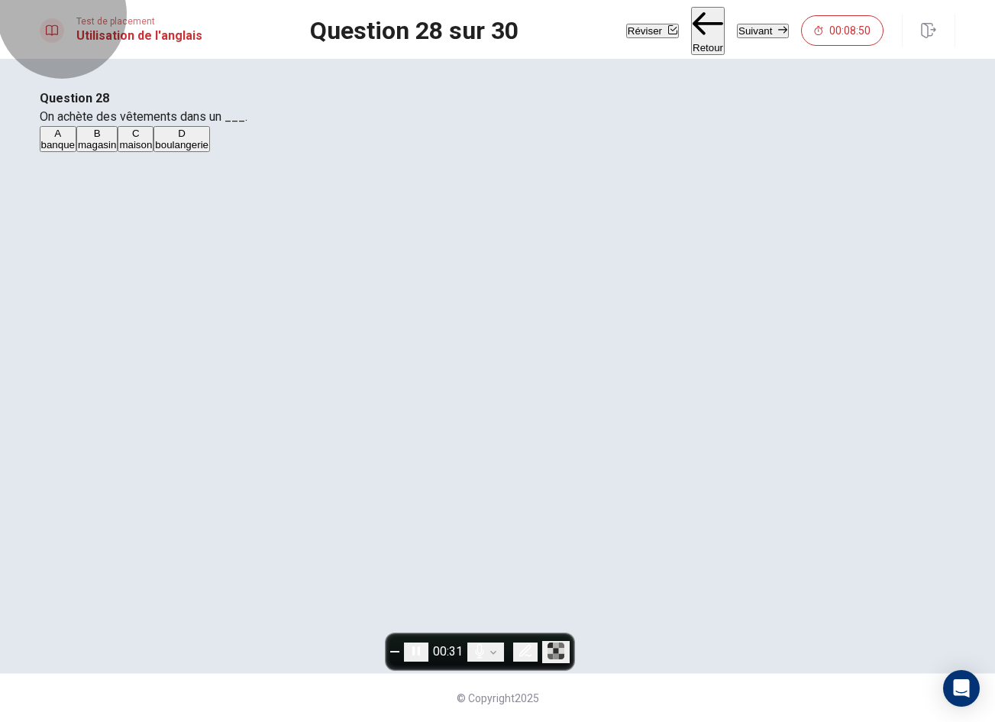
click at [779, 25] on icon "button" at bounding box center [783, 29] width 9 height 9
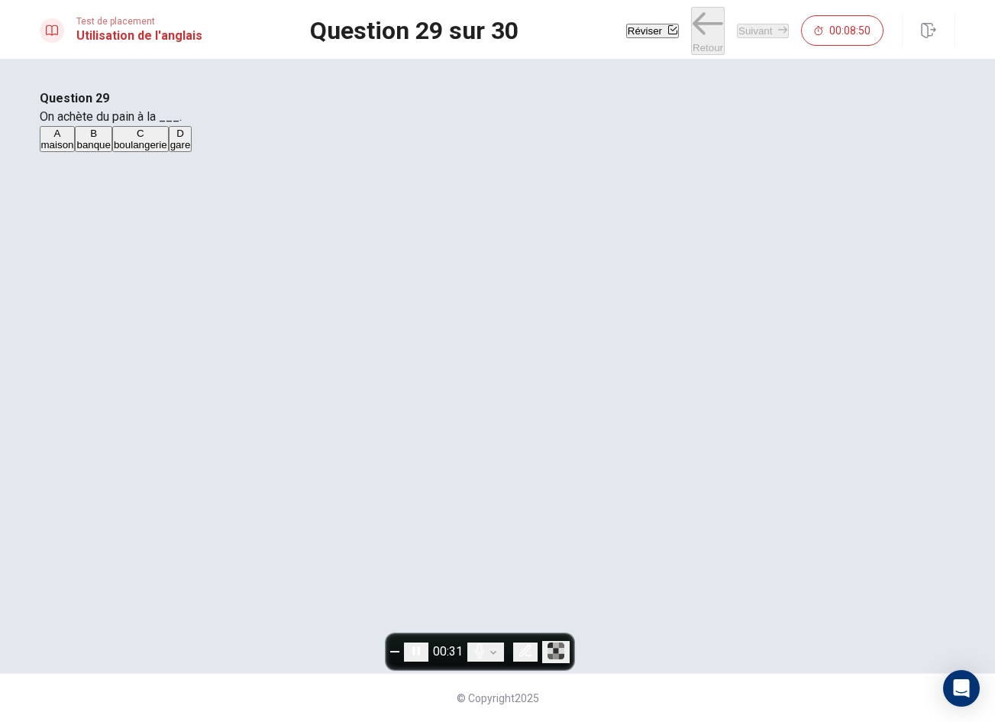
click at [169, 152] on button "C boulangerie" at bounding box center [140, 139] width 57 height 26
click at [737, 37] on button "Suivant" at bounding box center [763, 31] width 52 height 15
click at [70, 152] on button "A parlez" at bounding box center [55, 139] width 31 height 26
click at [737, 28] on button "Suivant" at bounding box center [763, 31] width 52 height 15
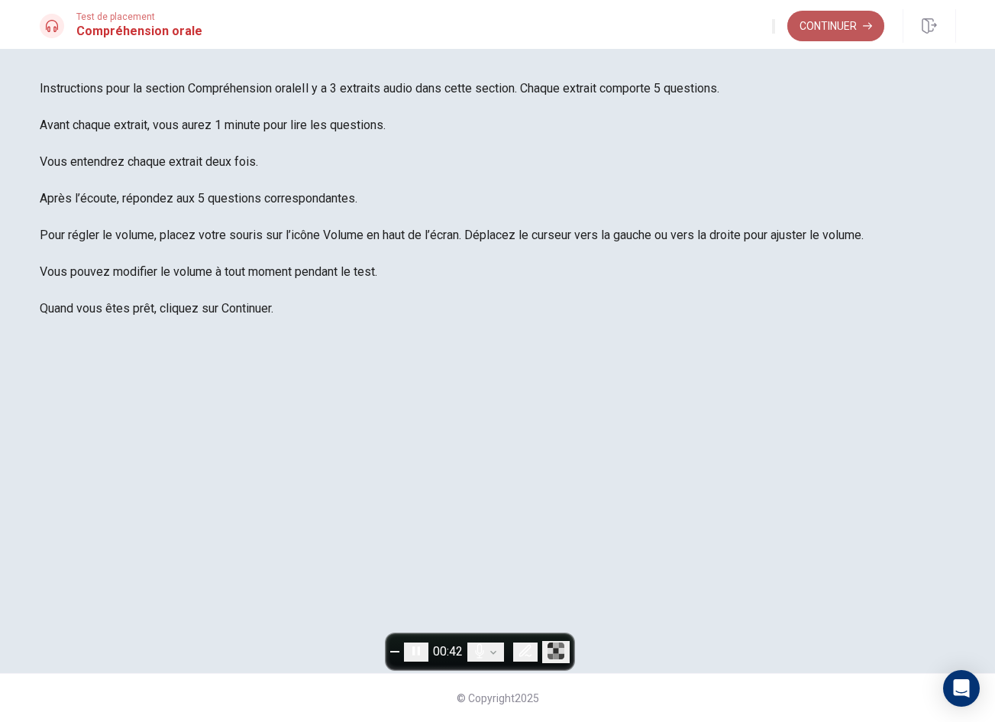
click at [811, 21] on button "Continuer" at bounding box center [836, 26] width 97 height 31
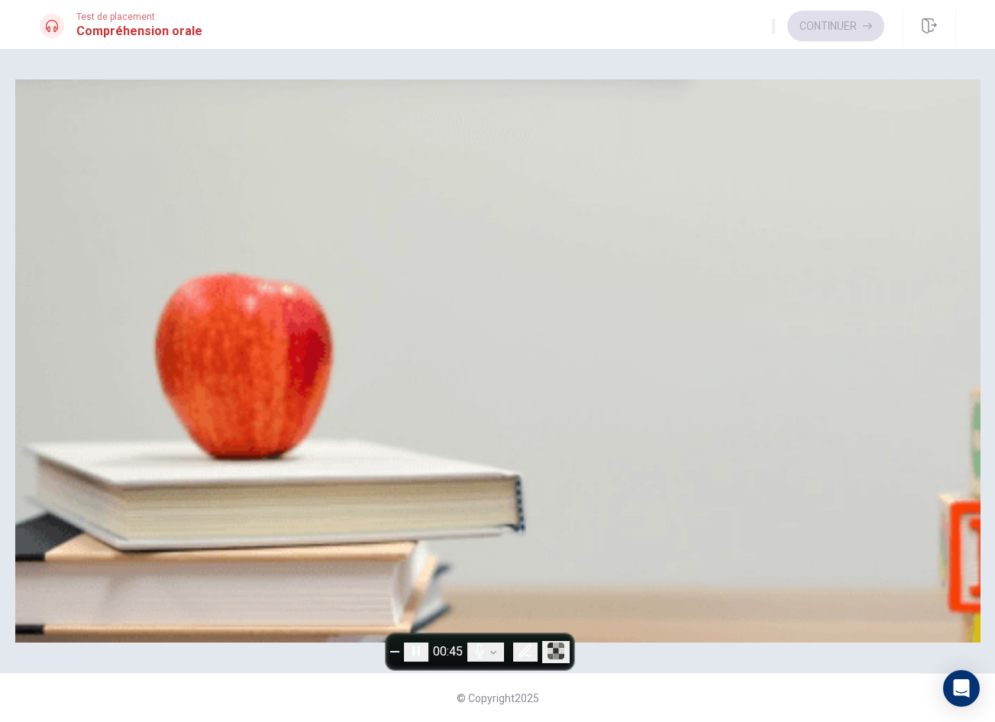
click at [772, 31] on button "button" at bounding box center [773, 26] width 3 height 15
type input "1"
type input "0.8"
type input "1"
type input "0.7"
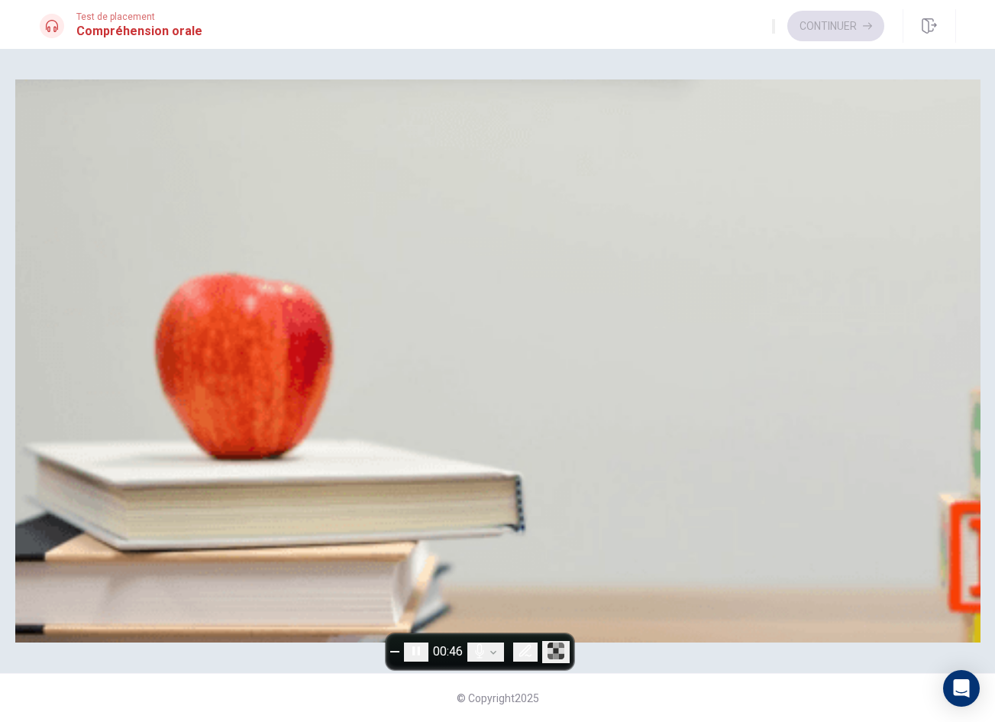
type input "1"
type input "0.2"
type input "1"
type input "0"
drag, startPoint x: 774, startPoint y: 62, endPoint x: 635, endPoint y: 76, distance: 139.8
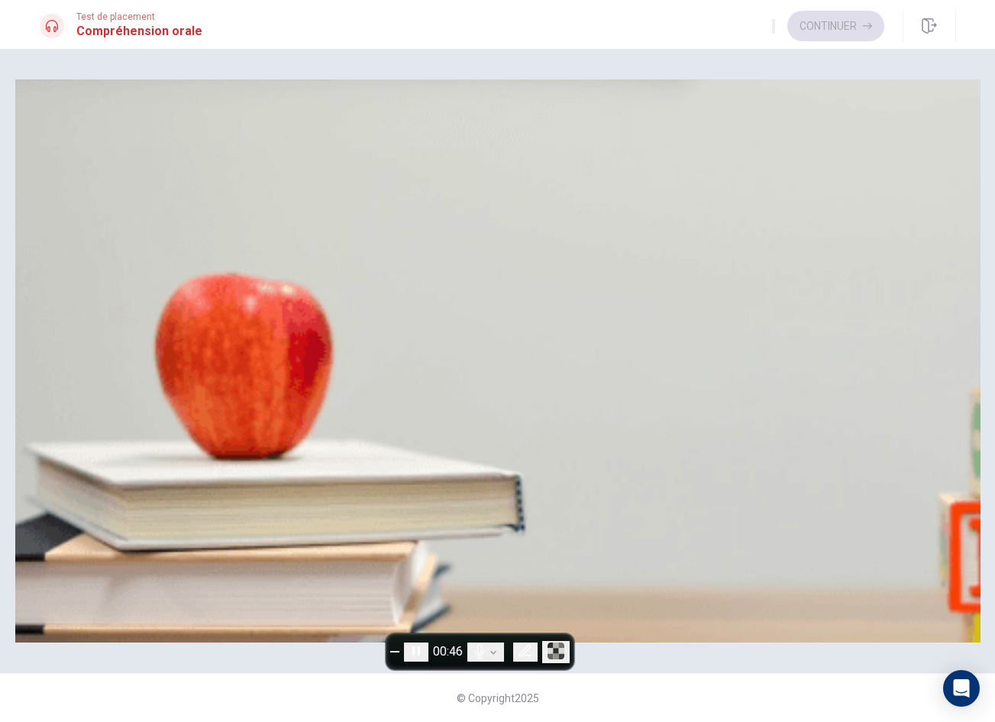
click at [635, 76] on body "This site uses cookies, as explained in our Privacy Policy . If you agree to th…" at bounding box center [497, 361] width 995 height 722
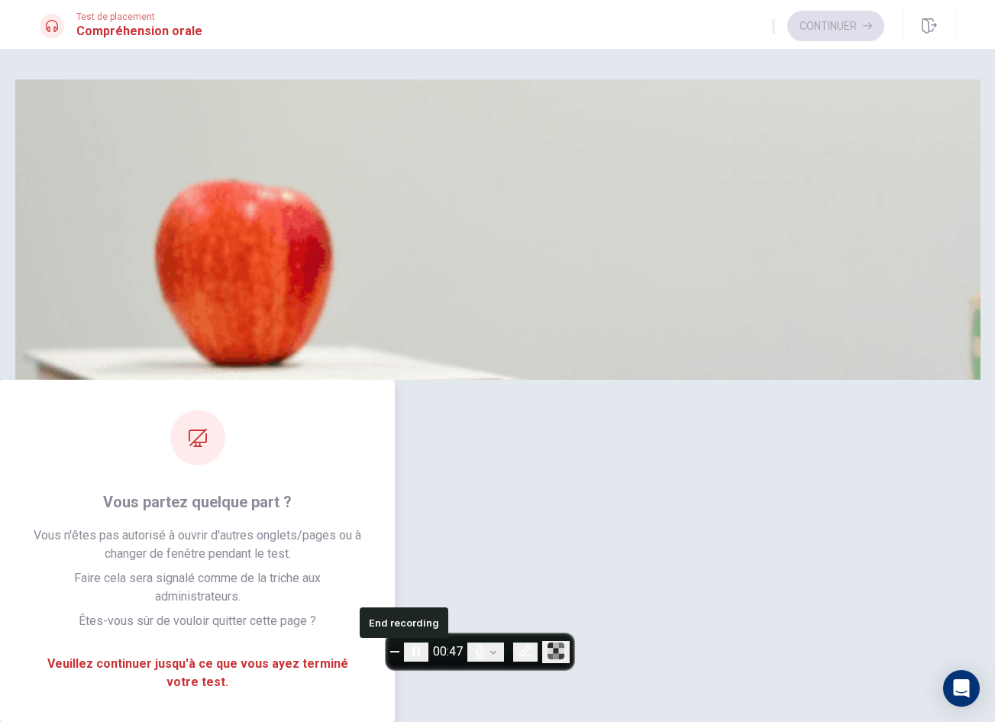
click at [395, 652] on span "End recording" at bounding box center [395, 652] width 0 height 0
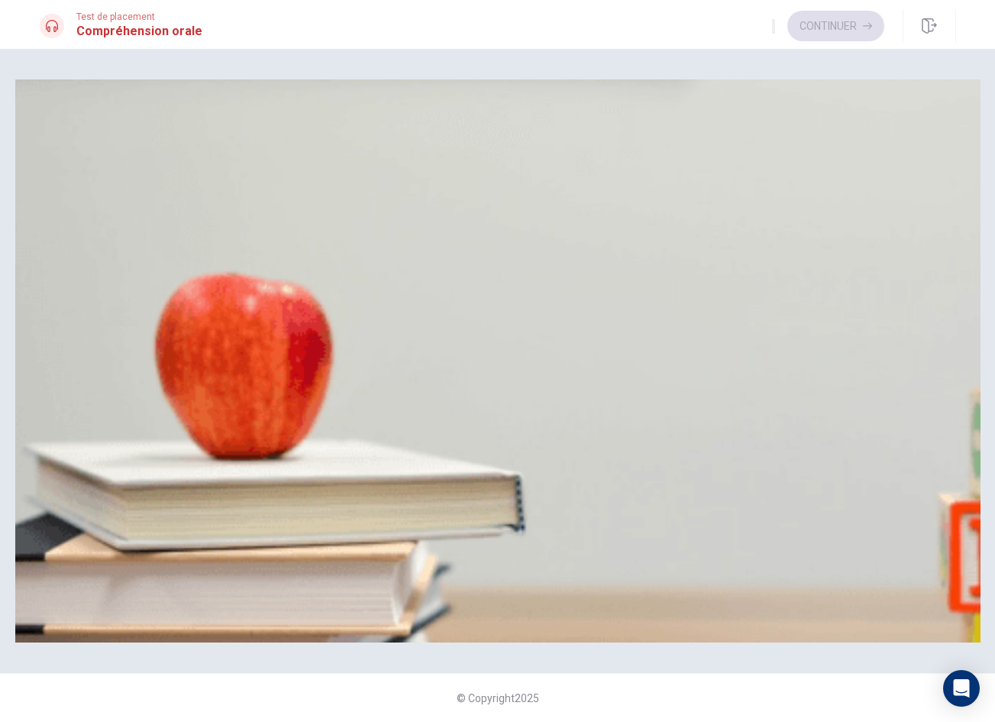
click at [89, 160] on button "A À l’accueil" at bounding box center [64, 147] width 49 height 26
click at [118, 225] on button "A Égypte ancienne" at bounding box center [79, 212] width 79 height 26
click at [253, 289] on button "C Dans un musée" at bounding box center [216, 276] width 74 height 26
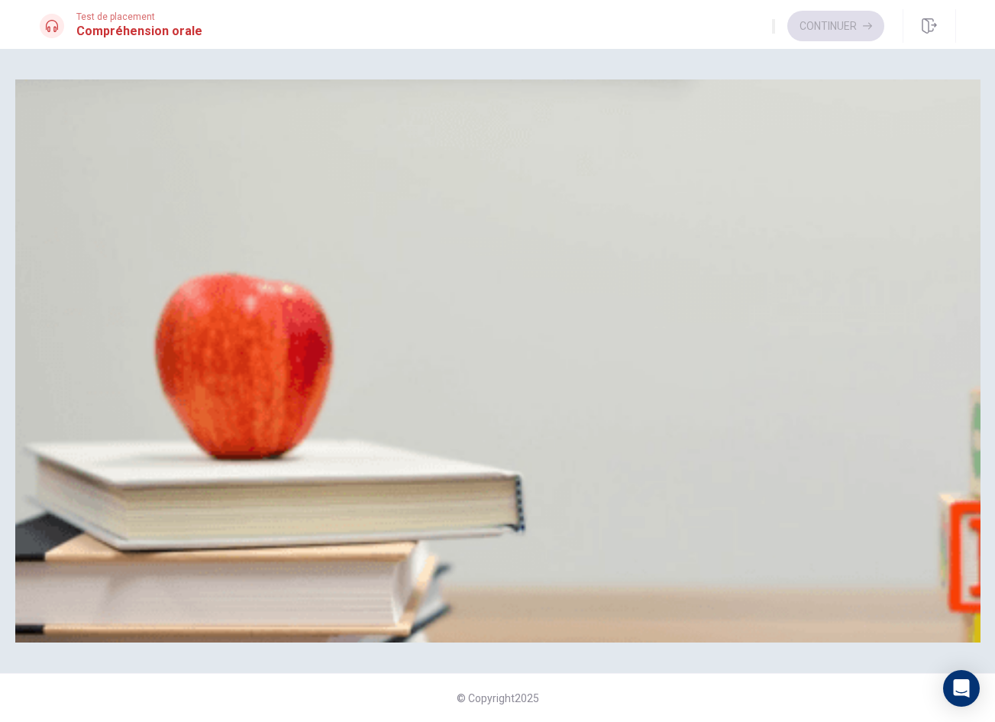
scroll to position [1070, 0]
click at [153, 353] on button "C Science" at bounding box center [133, 340] width 39 height 26
click at [202, 404] on span "Regarder le nouveau livre d’histoire" at bounding box center [121, 409] width 160 height 11
click at [815, 29] on button "Continuer" at bounding box center [836, 26] width 97 height 31
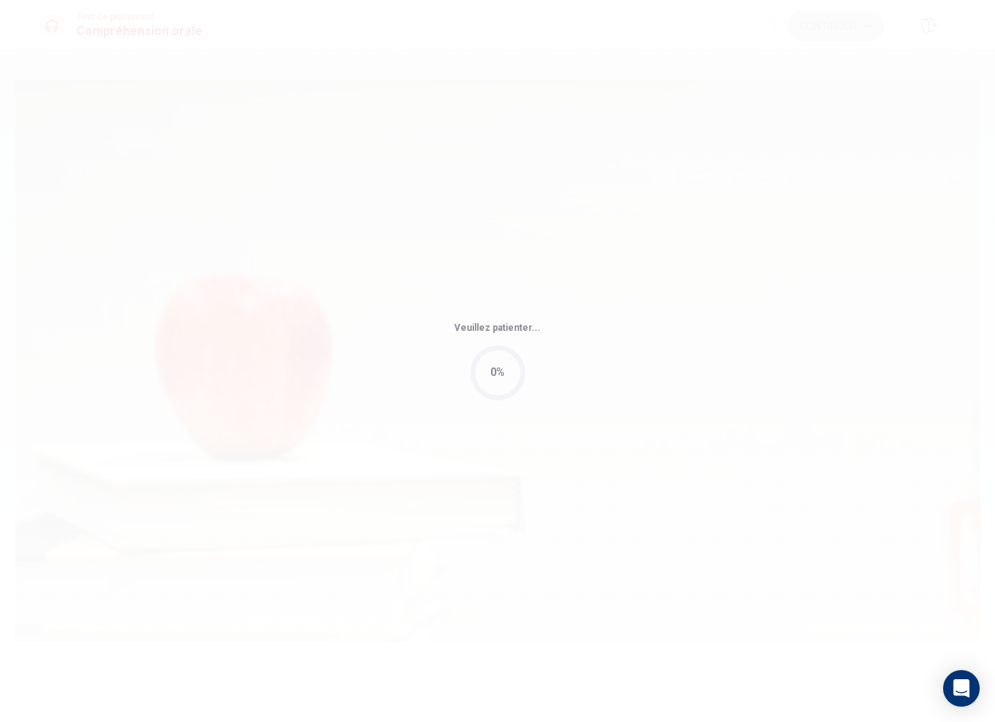
type input "12"
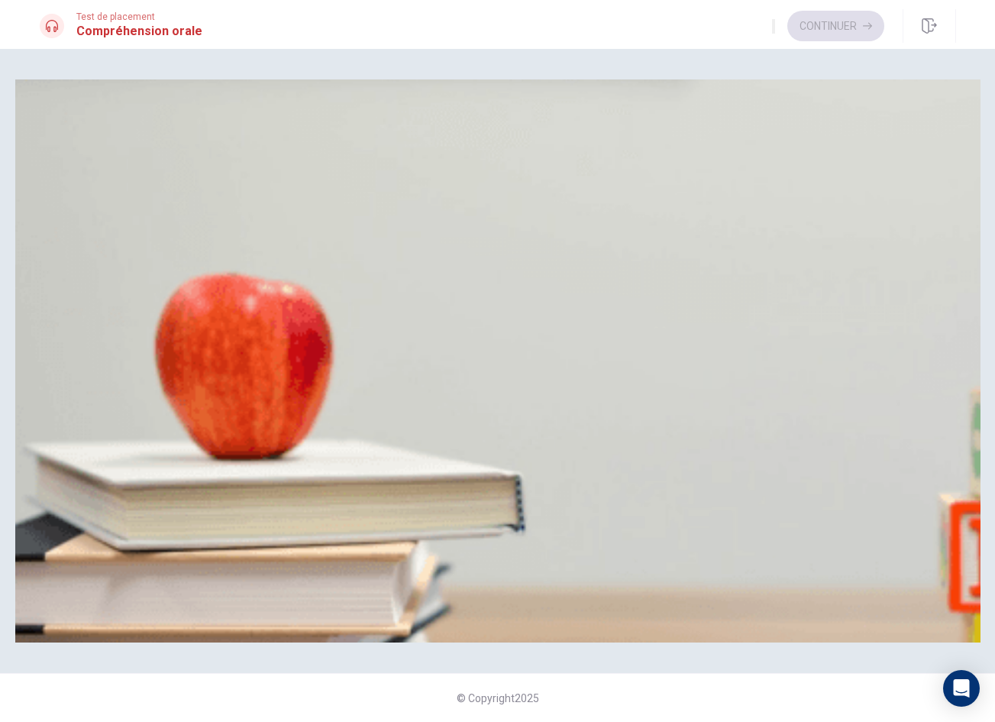
click at [274, 159] on span "À la salle de sport" at bounding box center [233, 152] width 81 height 11
click at [99, 225] on button "C 16h" at bounding box center [89, 212] width 20 height 26
click at [266, 289] on button "C Le compte-rendu" at bounding box center [226, 276] width 80 height 26
click at [139, 353] on button "B Par texto" at bounding box center [118, 340] width 44 height 26
click at [115, 404] on span "Après la réunion" at bounding box center [78, 409] width 74 height 11
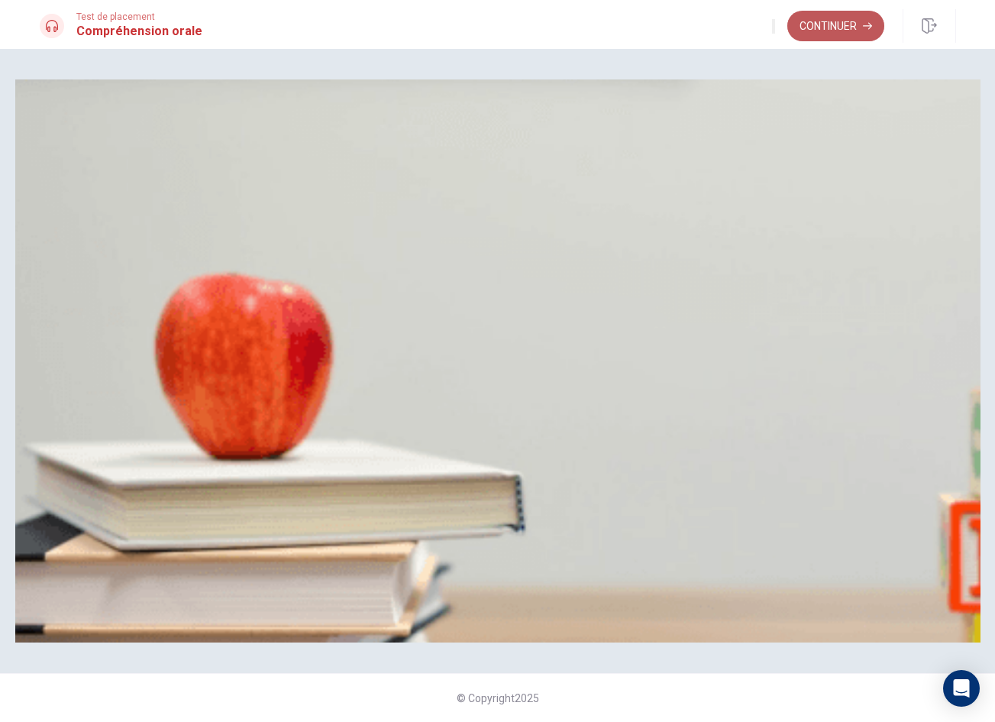
click at [827, 27] on button "Continuer" at bounding box center [836, 26] width 97 height 31
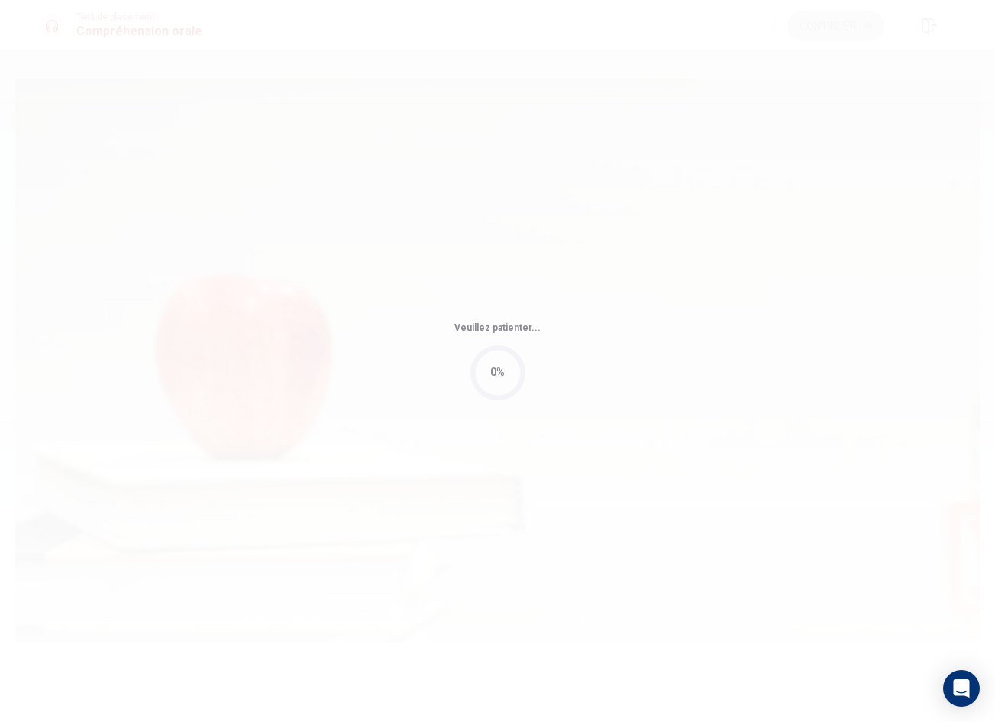
type input "4"
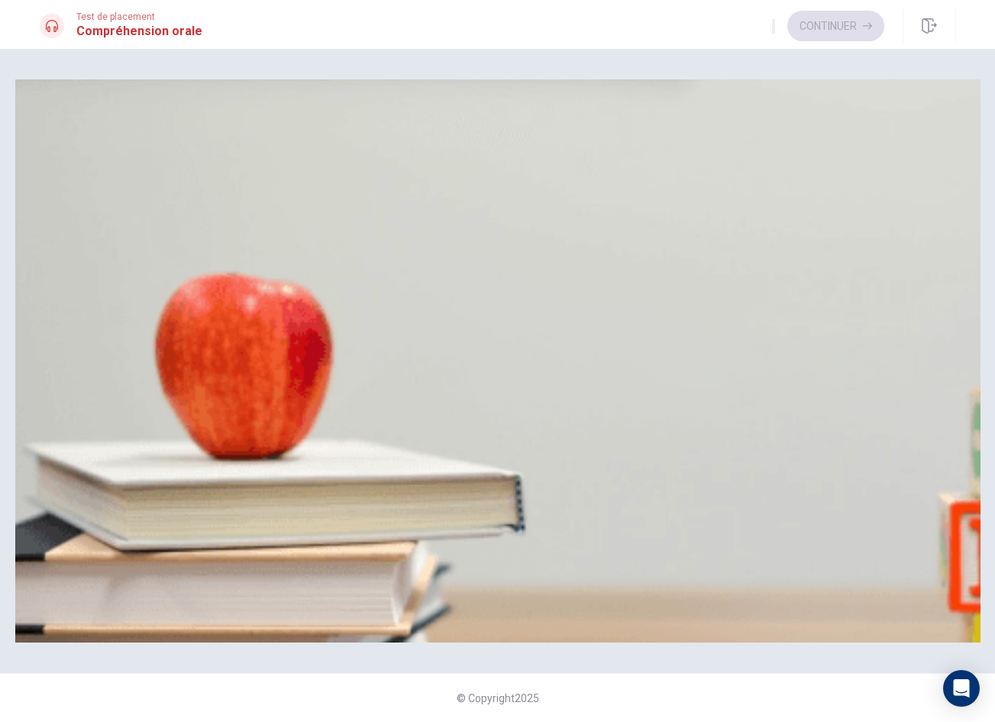
type input "6"
type input "0.7"
type input "6"
type input "0.6"
type input "6"
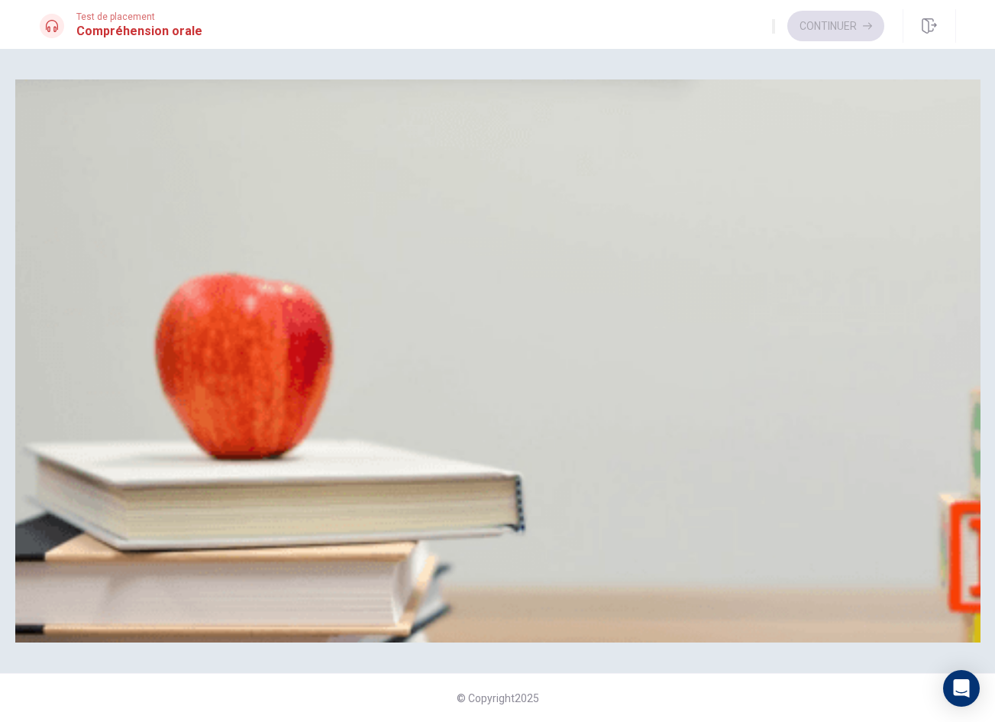
type input "0.5"
type input "6"
type input "0.4"
type input "6"
type input "0.3"
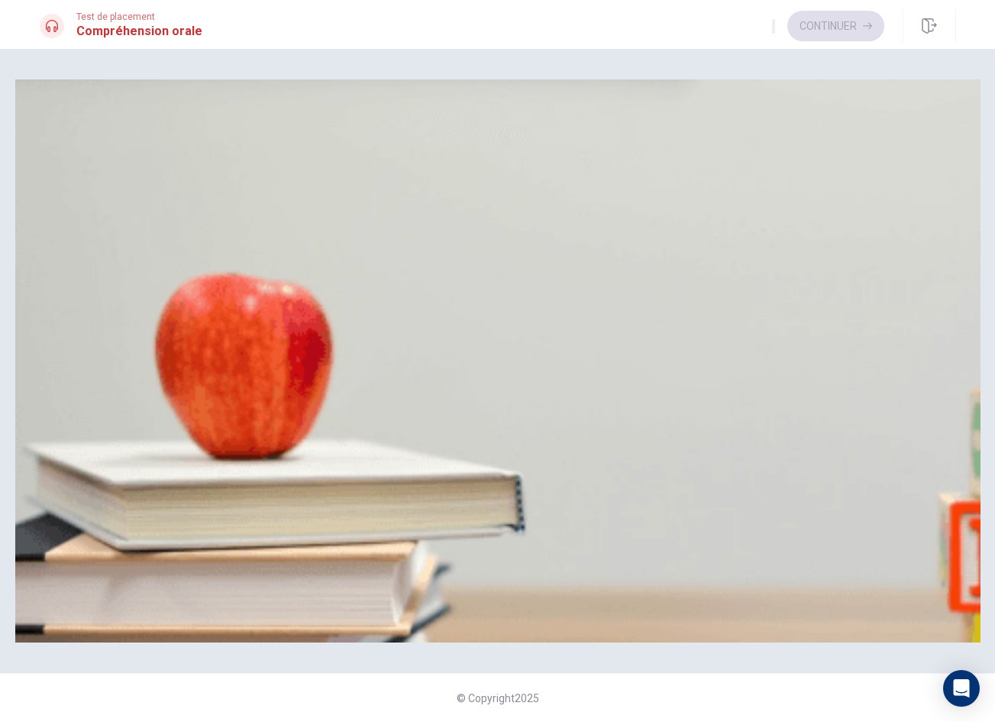
type input "6"
type input "0.2"
type input "6"
type input "0.1"
type input "6"
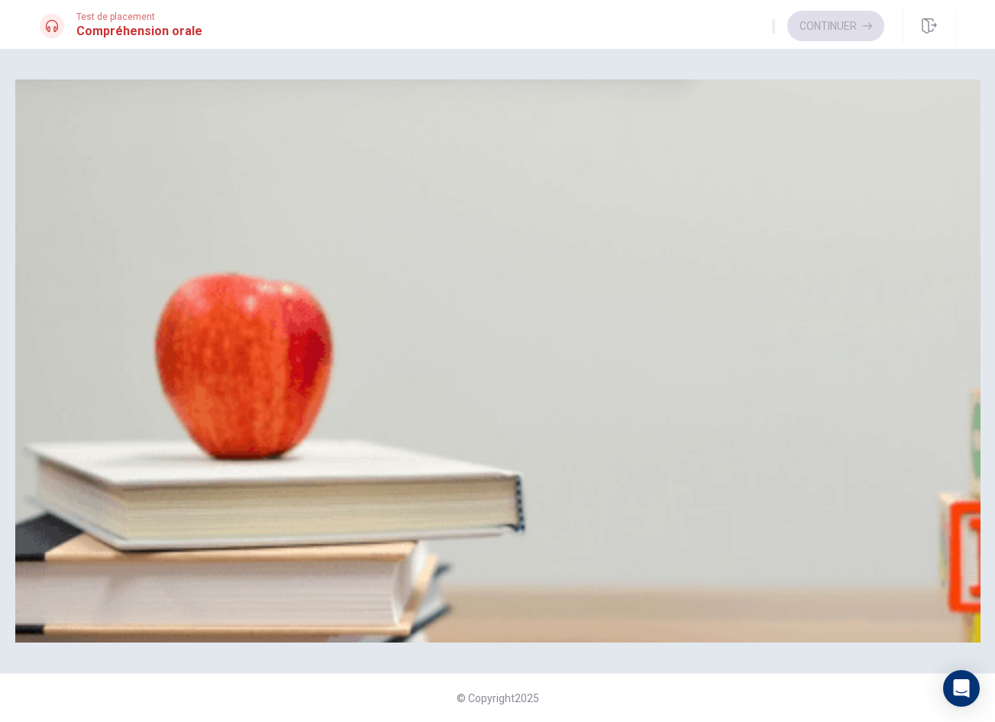
type input "0"
drag, startPoint x: 772, startPoint y: 58, endPoint x: 718, endPoint y: 57, distance: 53.5
click at [724, 41] on span at bounding box center [724, 41] width 0 height 0
click at [125, 160] on button "A Près des pommes" at bounding box center [82, 147] width 85 height 26
click at [108, 225] on button "B Allée 1" at bounding box center [90, 212] width 34 height 26
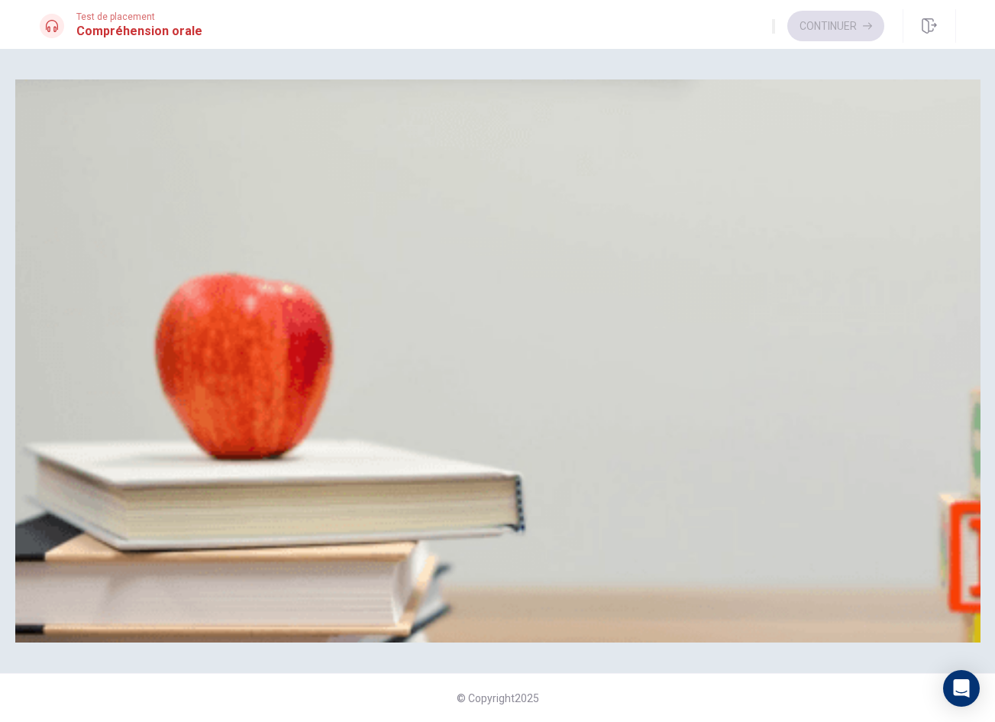
click at [268, 287] on span "Des bananes" at bounding box center [238, 281] width 60 height 11
click at [78, 338] on button "A Au parc" at bounding box center [59, 340] width 38 height 26
click at [265, 417] on button "B Seulement des pommes" at bounding box center [208, 404] width 113 height 26
click at [818, 28] on button "Continuer" at bounding box center [836, 26] width 97 height 31
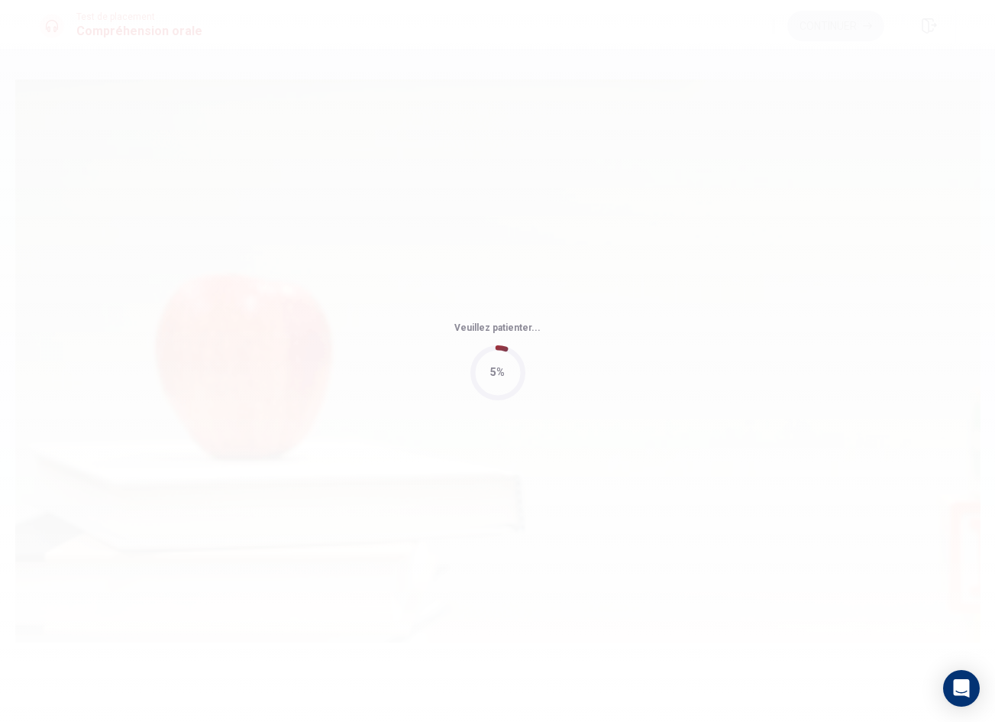
type input "9"
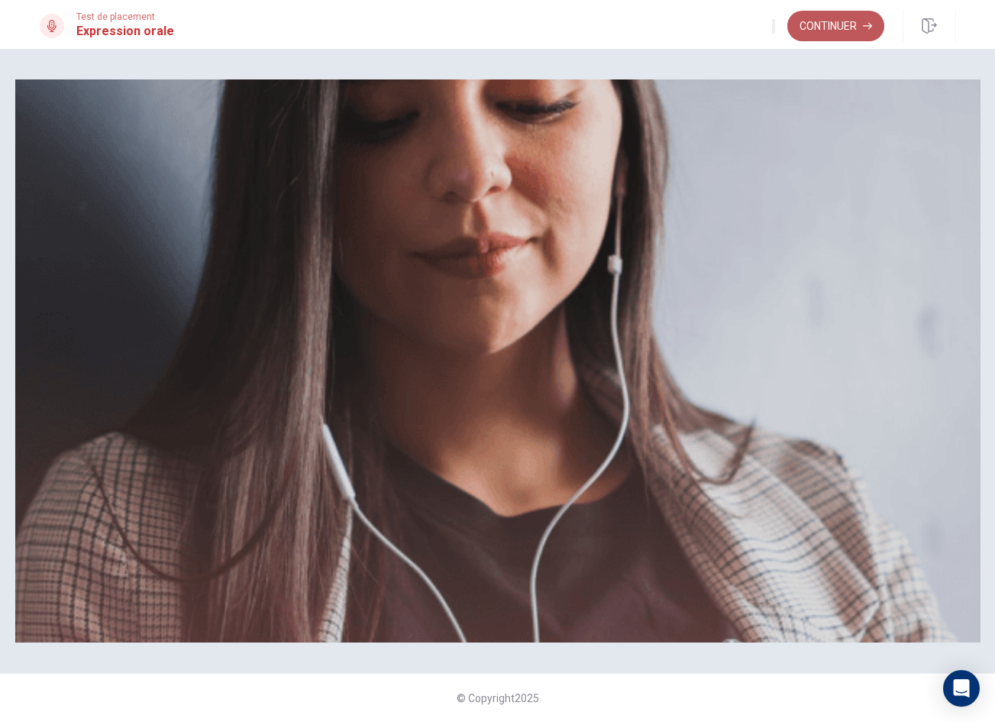
click at [828, 23] on button "Continuer" at bounding box center [836, 26] width 97 height 31
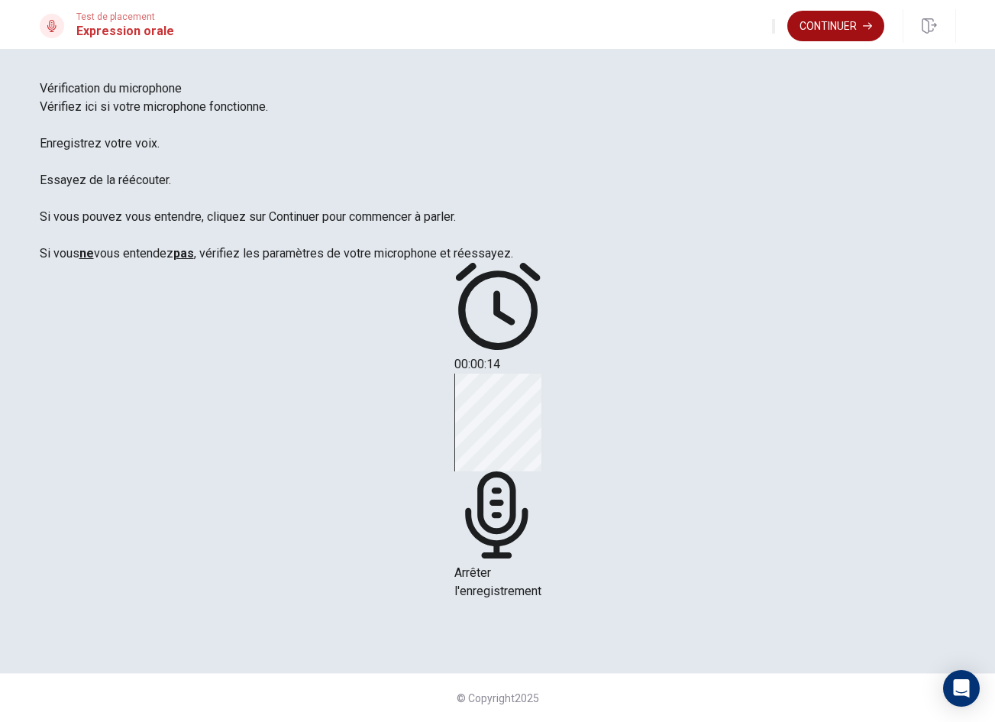
click at [847, 23] on button "Continuer" at bounding box center [836, 26] width 97 height 31
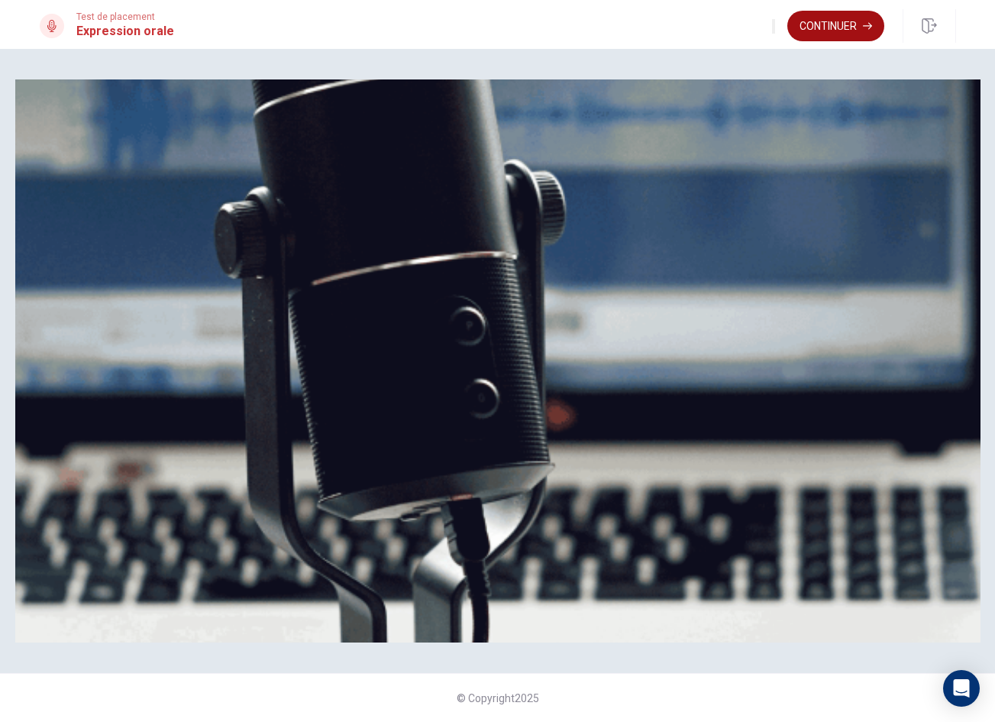
click at [836, 24] on button "Continuer" at bounding box center [836, 26] width 97 height 31
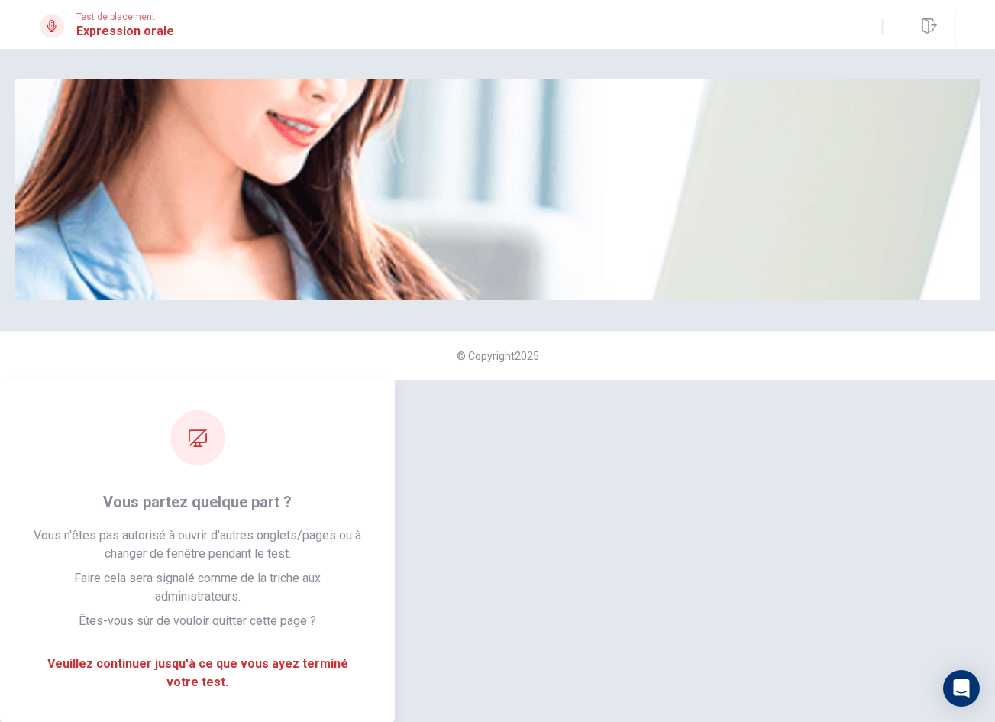
click at [766, 300] on div "Veuillez écouter attentivement" at bounding box center [498, 189] width 966 height 221
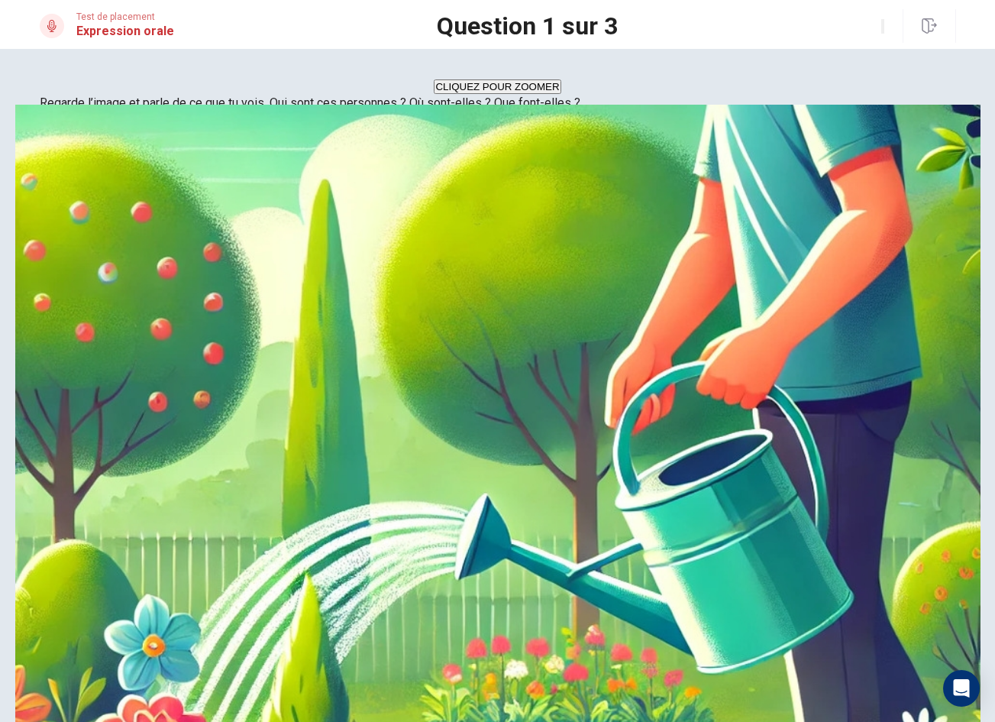
click at [79, 94] on div "CLIQUEZ POUR ZOOMER" at bounding box center [498, 86] width 917 height 15
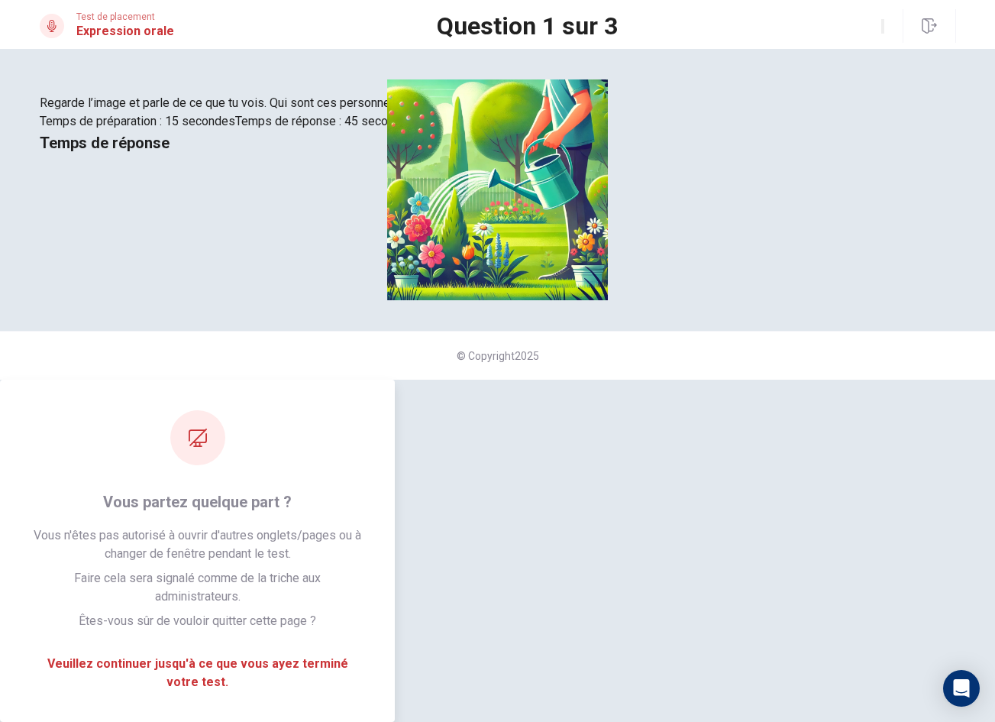
click at [50, 94] on div "CLIQUEZ POUR ZOOMER" at bounding box center [498, 86] width 917 height 15
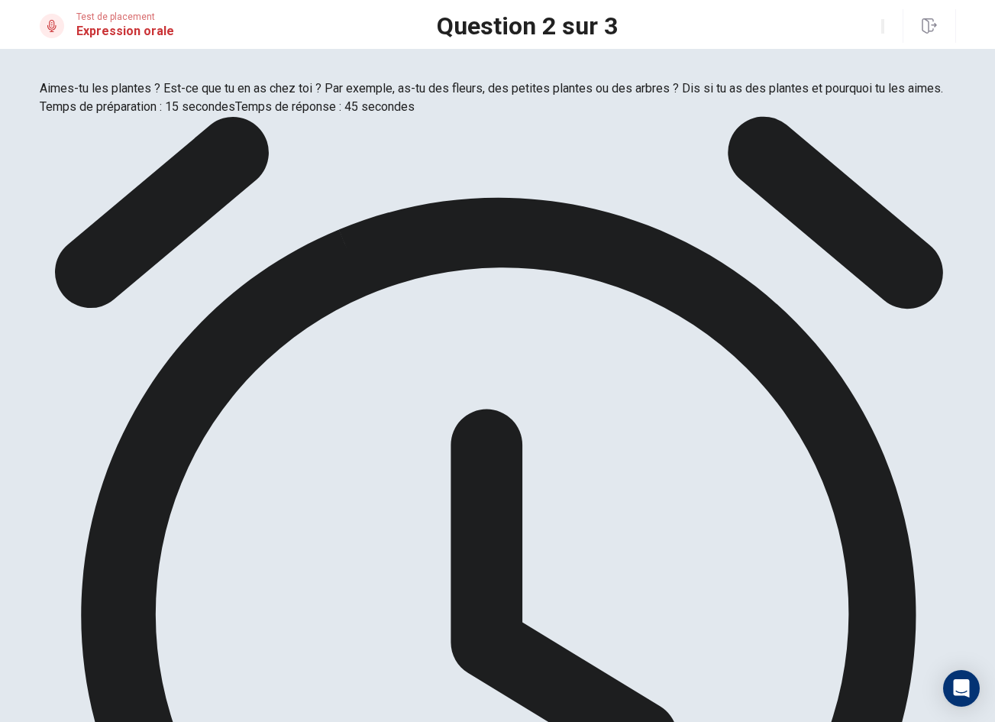
drag, startPoint x: 7, startPoint y: 209, endPoint x: 86, endPoint y: 95, distance: 138.8
click at [8, 209] on div "Aimes-tu les plantes ? Est-ce que tu en as chez toi ? Par exemple, as-tu des fl…" at bounding box center [497, 385] width 995 height 673
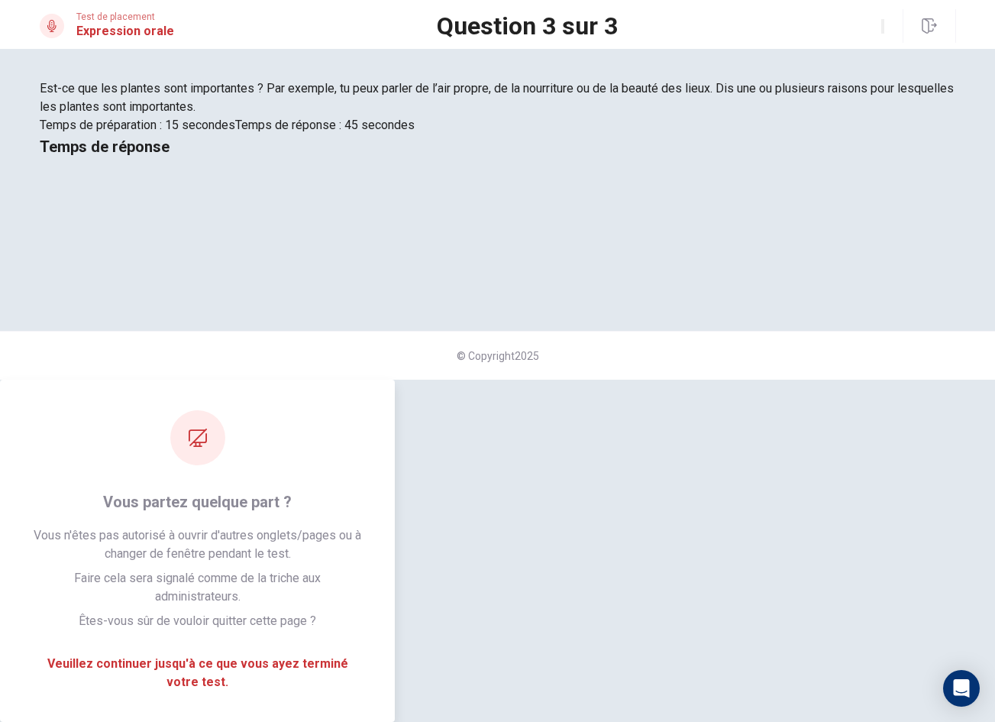
click at [764, 159] on div "Temps de réponse" at bounding box center [498, 146] width 917 height 24
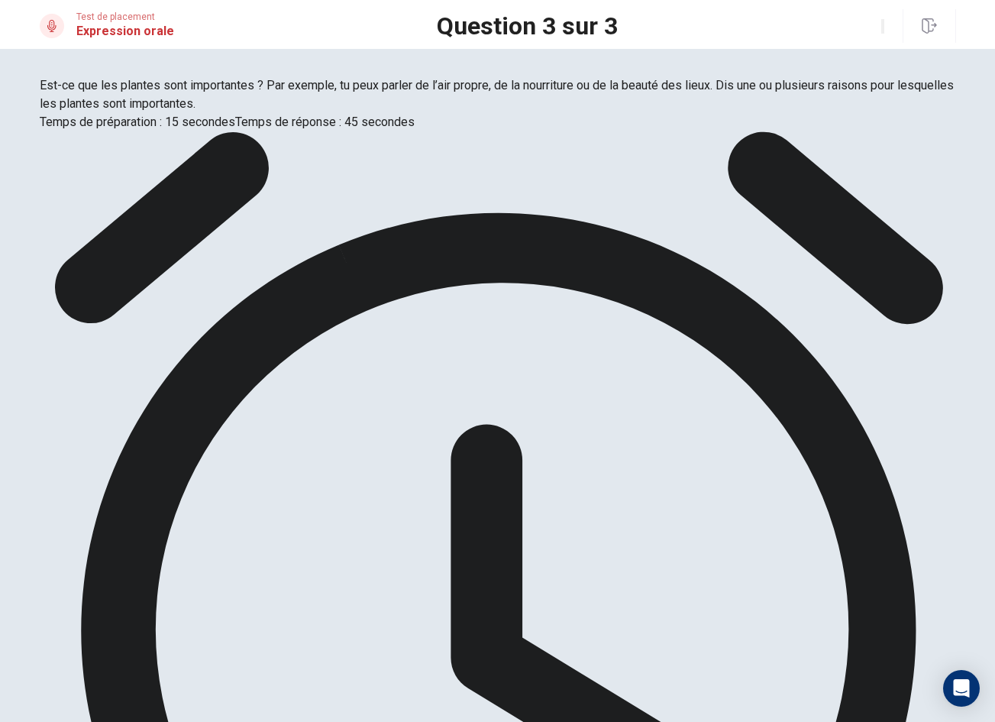
scroll to position [0, 0]
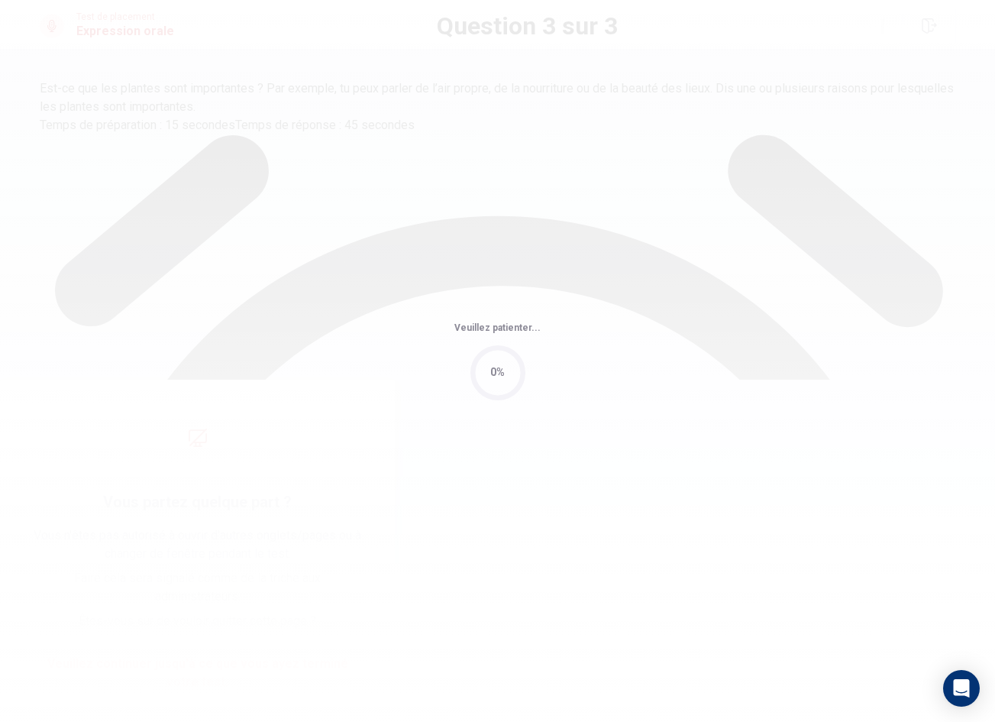
click at [801, 239] on div "Veuillez patienter... 0%" at bounding box center [497, 361] width 995 height 722
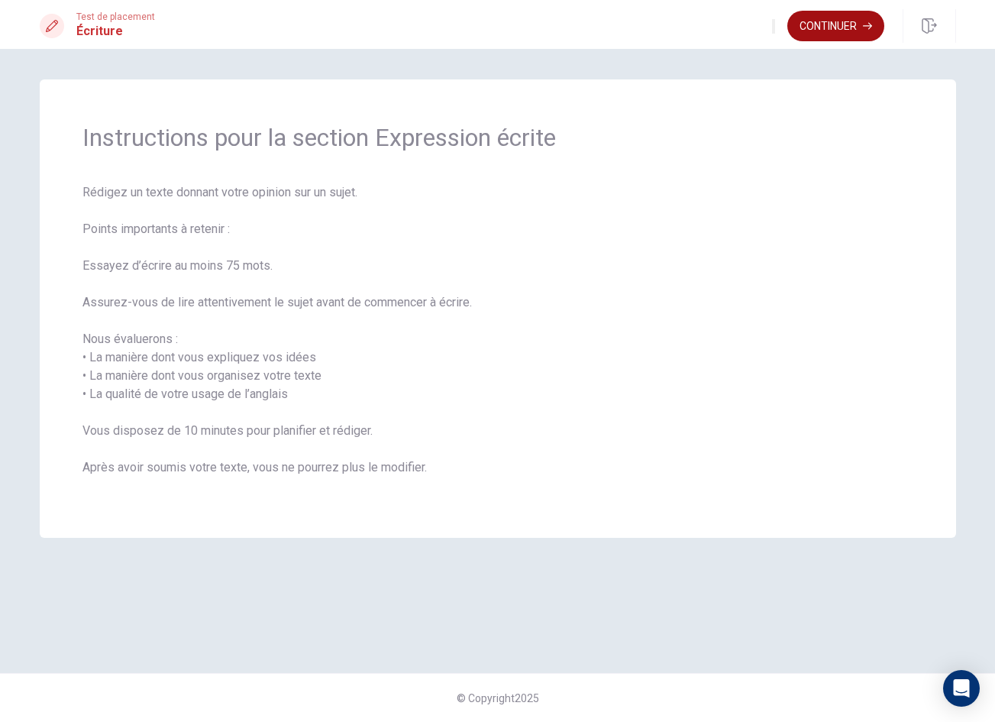
click at [815, 19] on button "Continuer" at bounding box center [836, 26] width 97 height 31
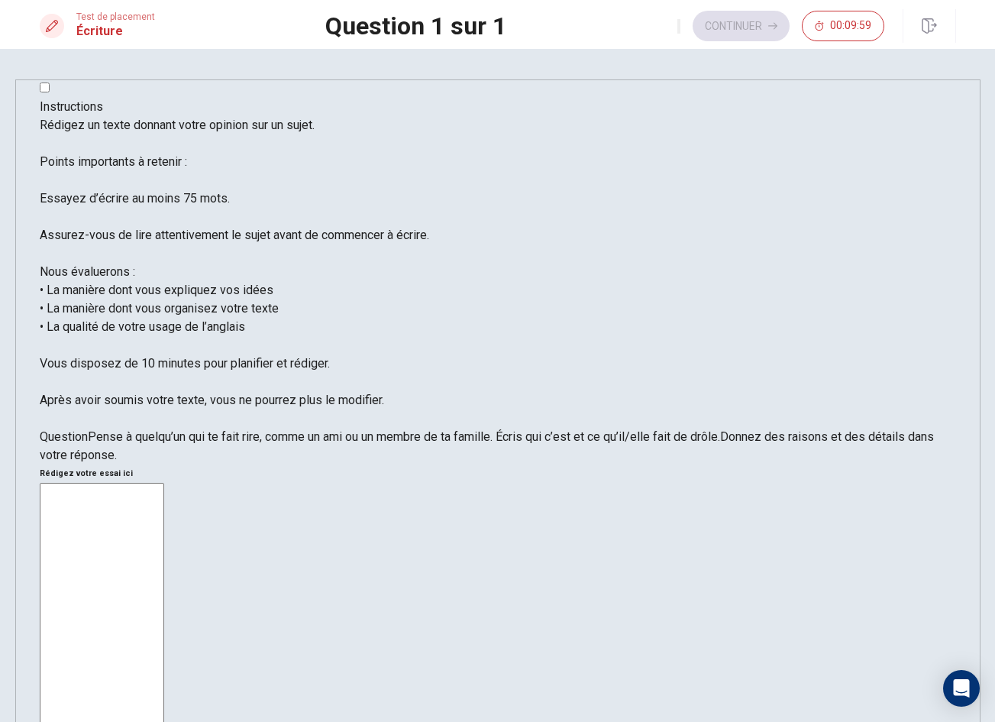
click at [164, 483] on textarea at bounding box center [102, 710] width 125 height 455
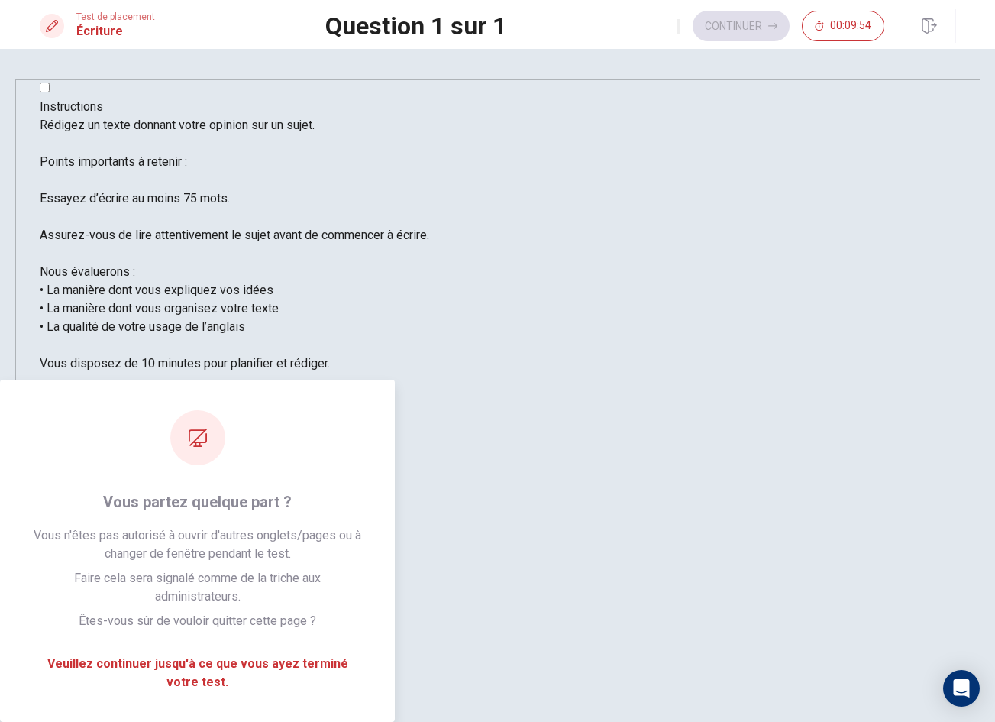
type textarea "qqqa"
click at [164, 483] on textarea "qqqa" at bounding box center [102, 710] width 125 height 455
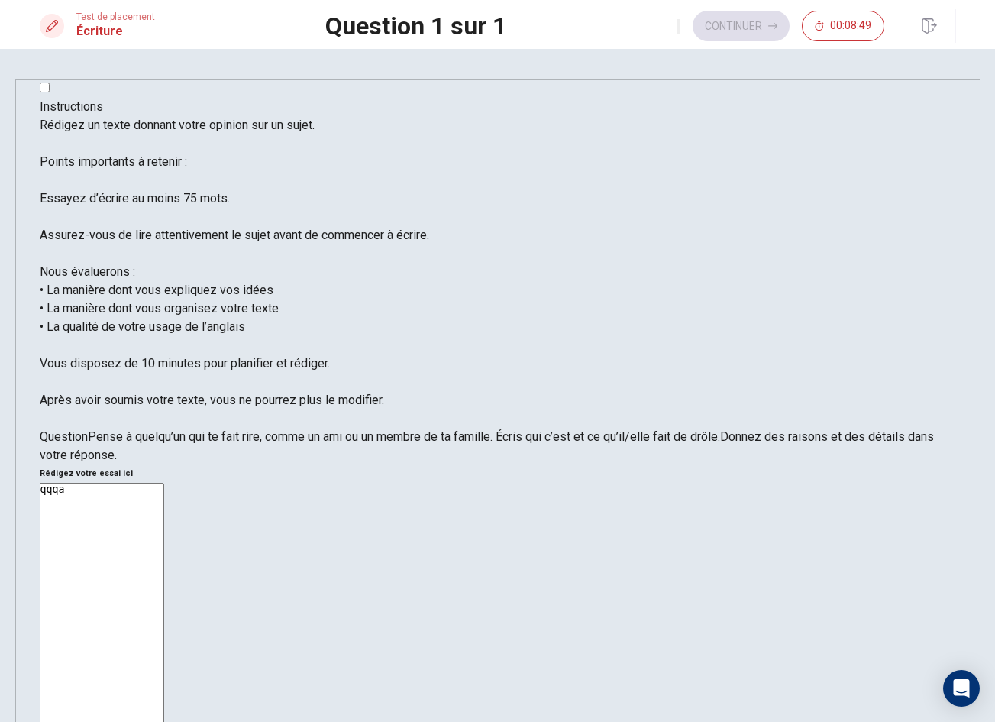
click at [0, 305] on div "Instructions Rédigez un texte donnant votre opinion sur un sujet. Points import…" at bounding box center [497, 385] width 995 height 673
click at [9, 261] on div "Instructions Rédigez un texte donnant votre opinion sur un sujet. Points import…" at bounding box center [497, 385] width 995 height 673
click at [64, 263] on span "Rédigez un texte donnant votre opinion sur un sujet. Points importants à reteni…" at bounding box center [235, 263] width 390 height 290
click at [738, 32] on button "Continuer" at bounding box center [741, 26] width 97 height 31
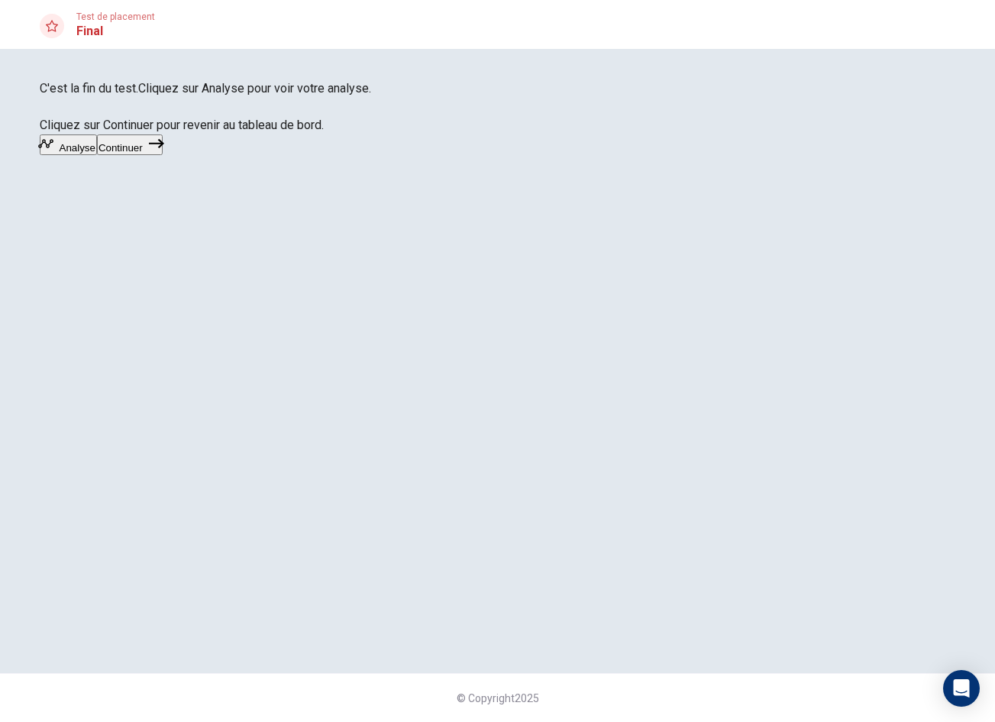
click at [163, 155] on button "Continuer" at bounding box center [130, 144] width 66 height 21
